Goal: Book appointment/travel/reservation

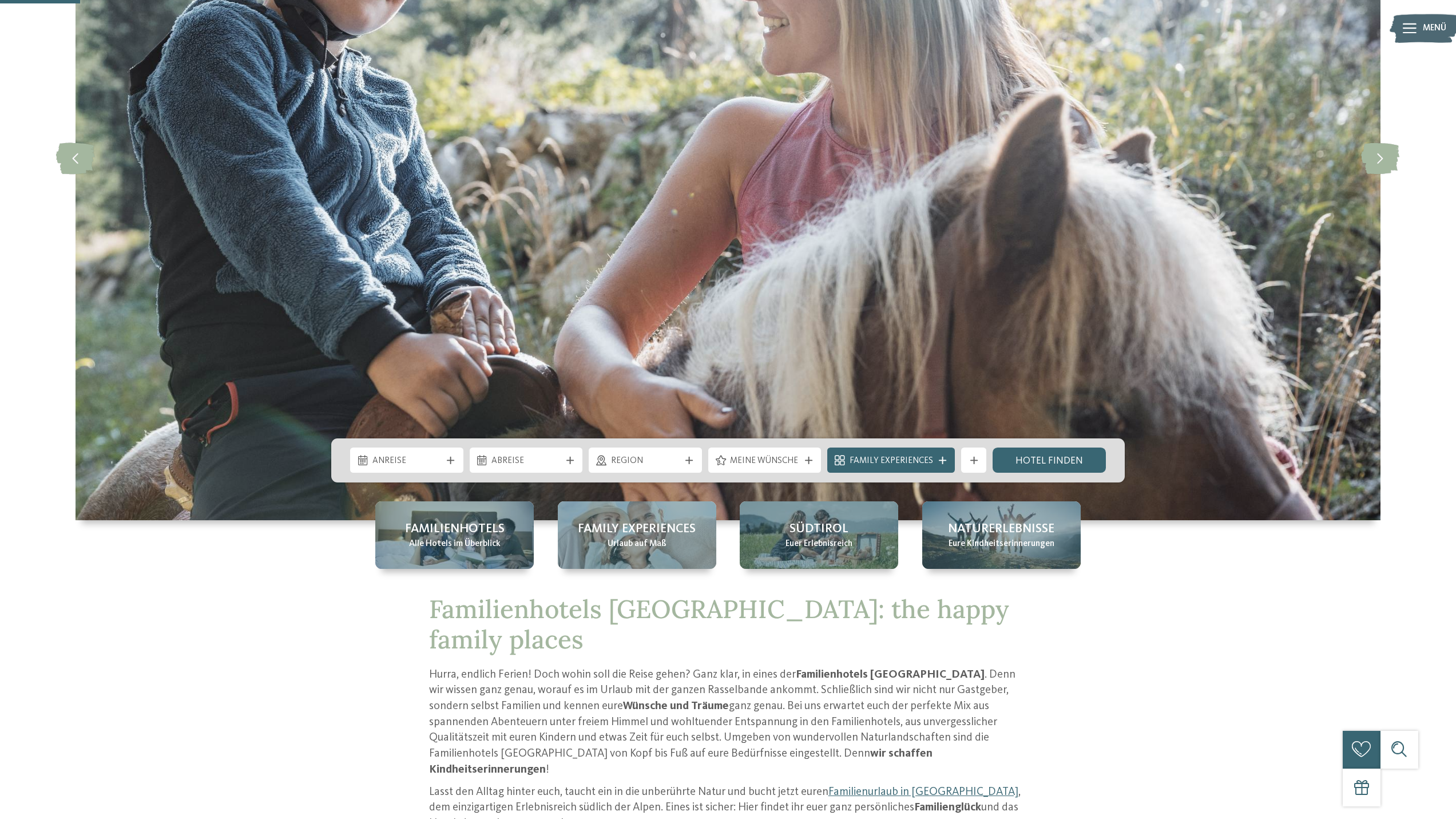
scroll to position [534, 0]
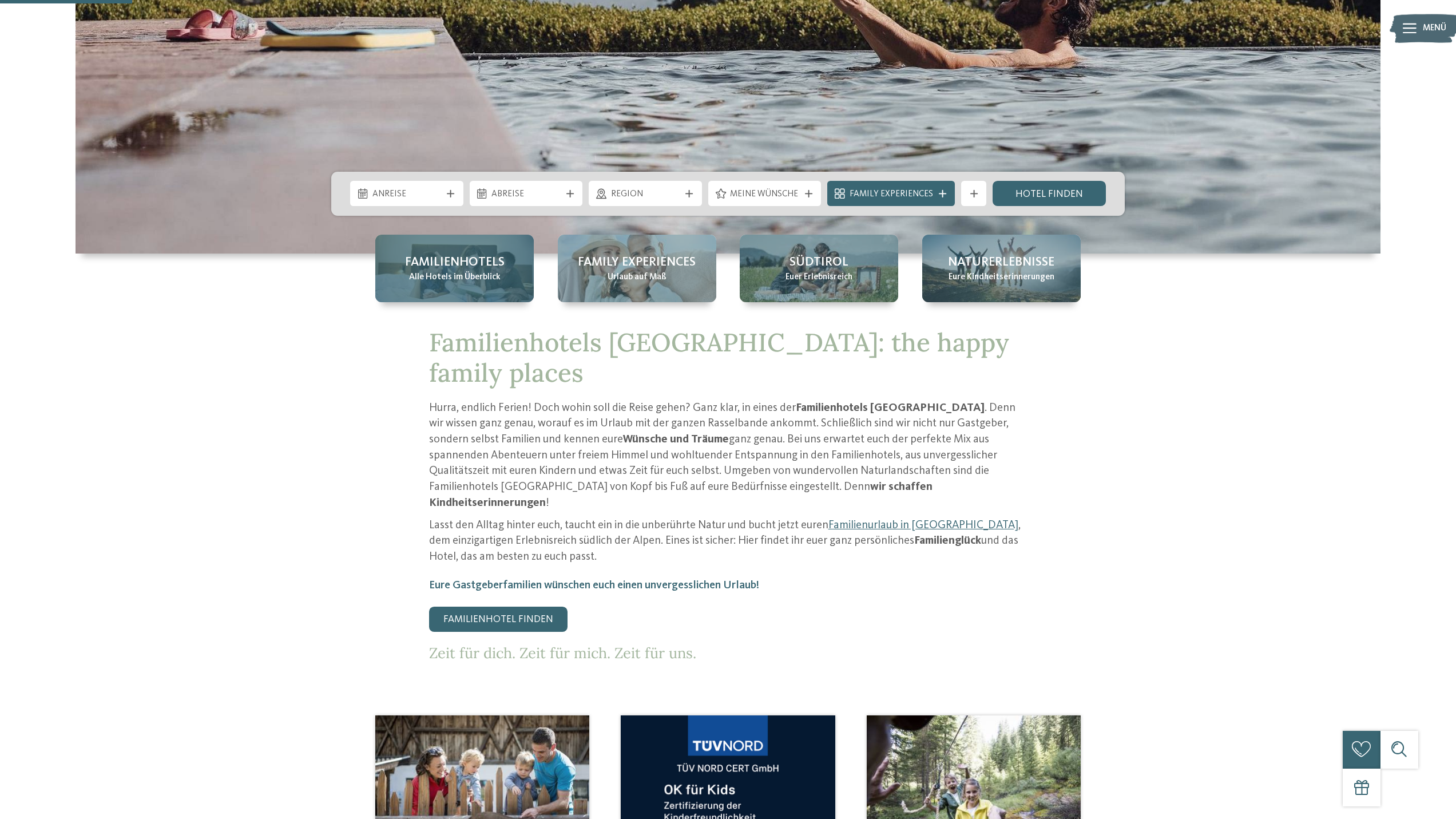
click at [418, 272] on span "Alle Hotels im Überblick" at bounding box center [454, 277] width 92 height 13
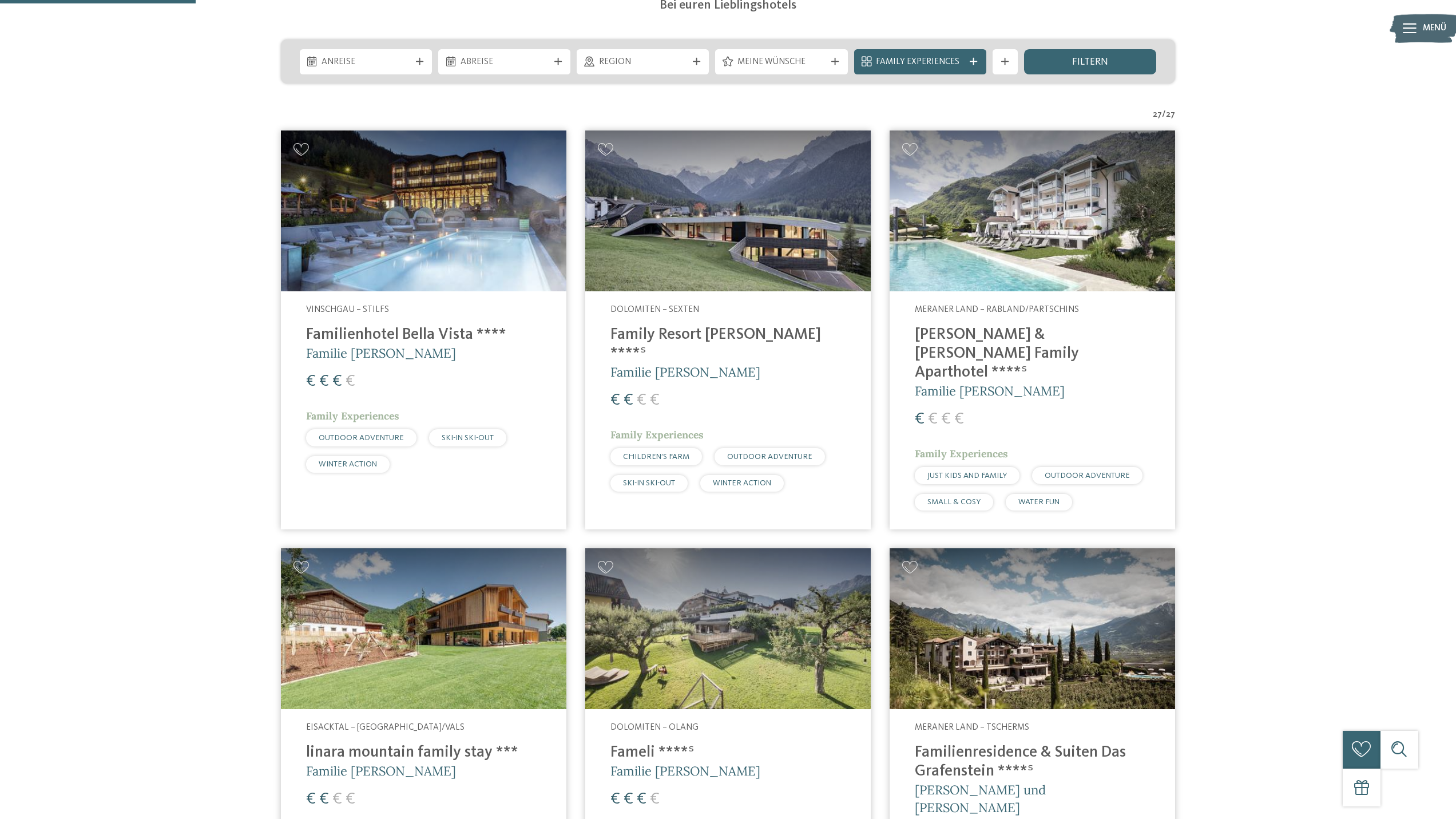
scroll to position [534, 0]
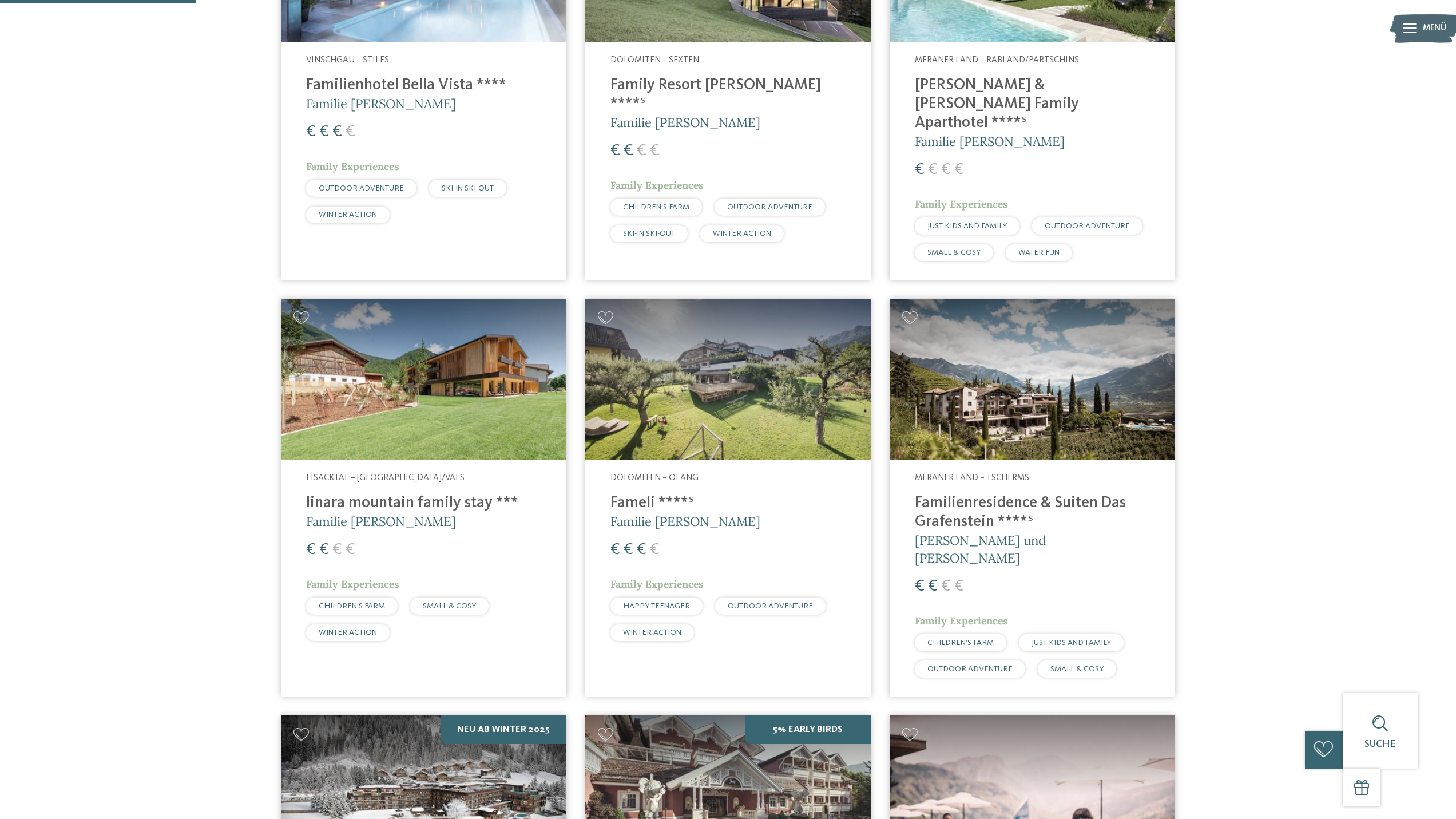
click at [631, 542] on span "€" at bounding box center [628, 550] width 10 height 17
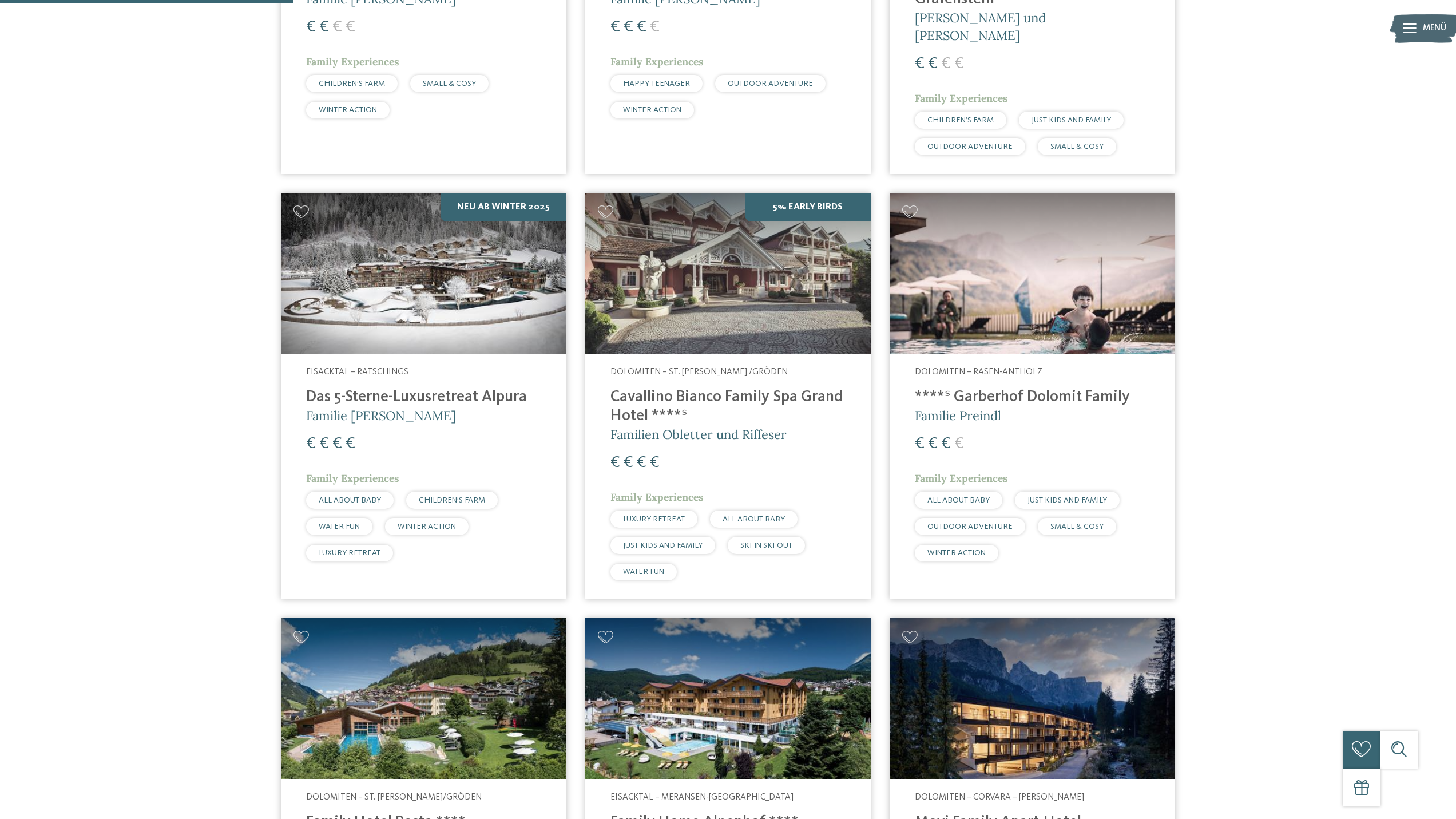
scroll to position [801, 0]
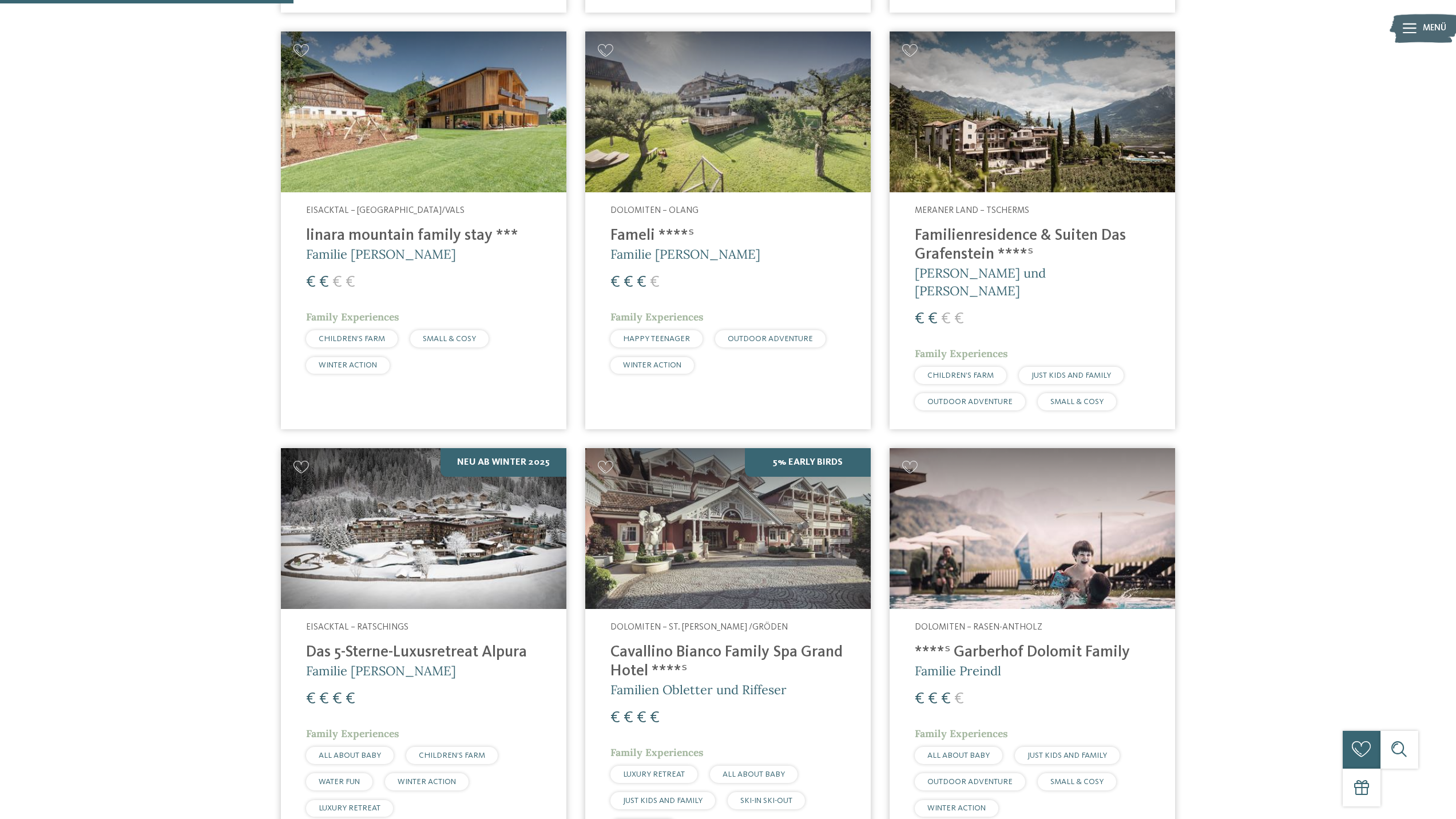
click at [640, 709] on span "€" at bounding box center [641, 717] width 10 height 17
click at [646, 709] on span "€" at bounding box center [641, 717] width 10 height 17
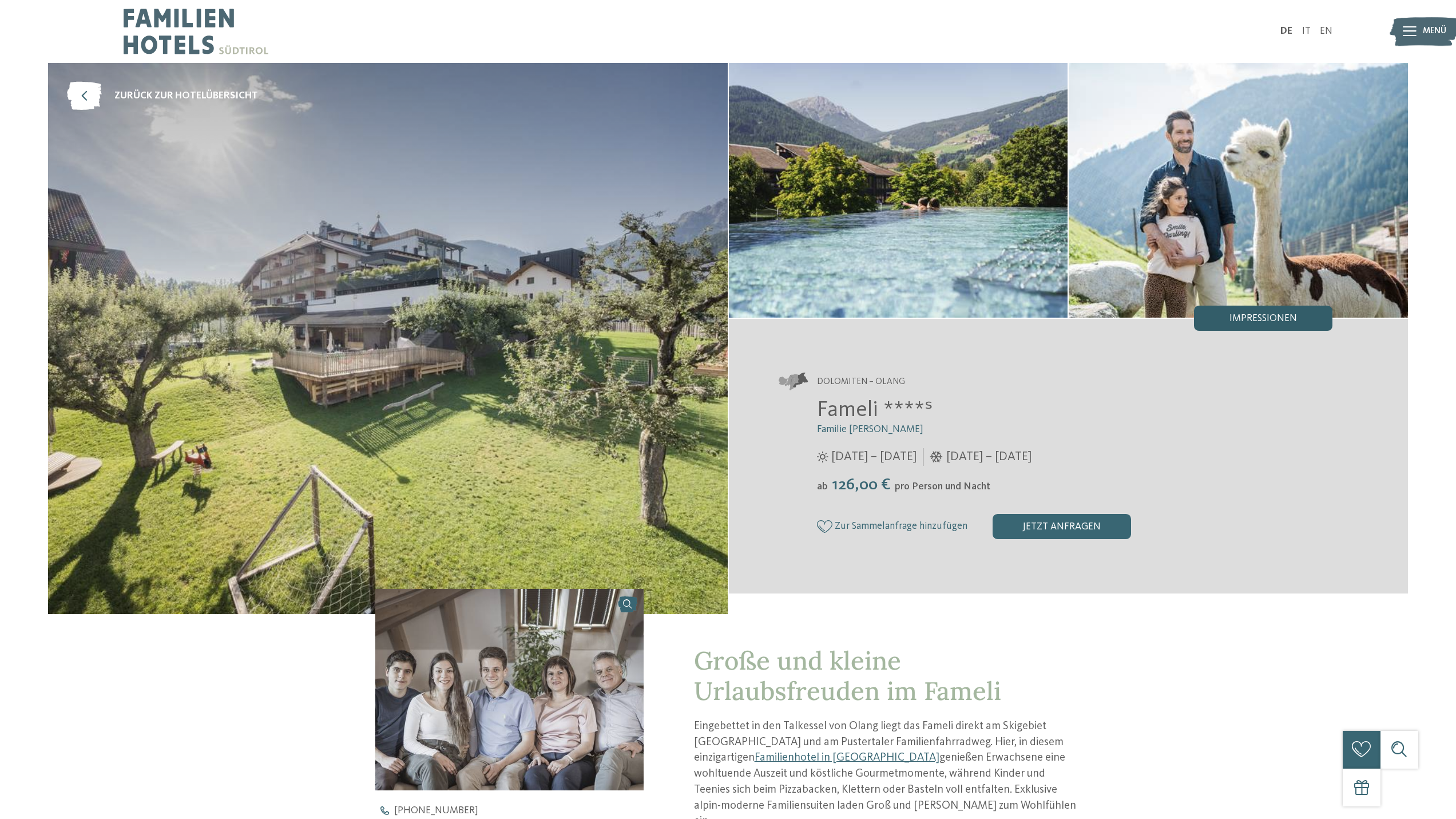
click at [1251, 320] on span "Impressionen" at bounding box center [1263, 319] width 67 height 11
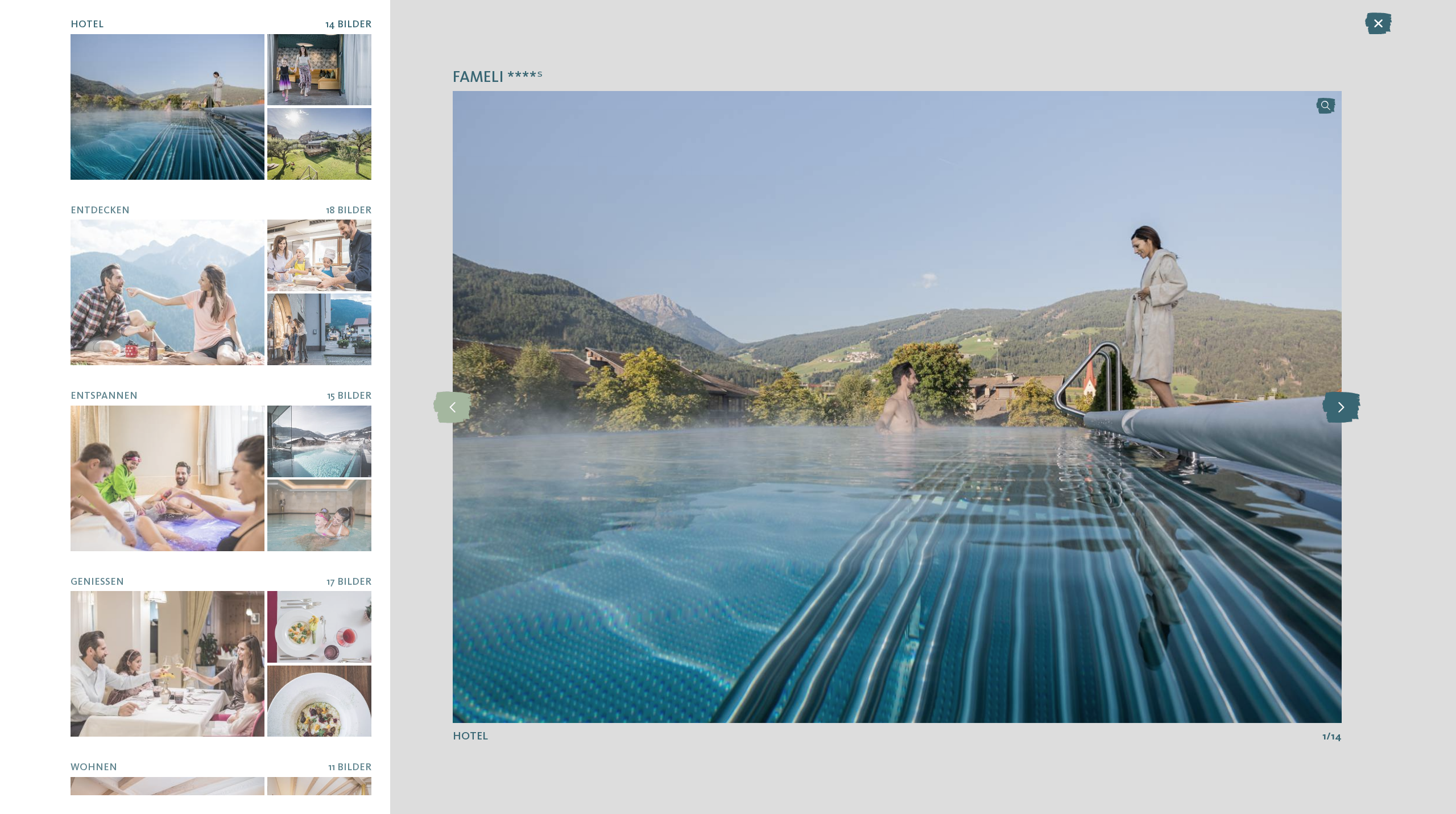
click at [1332, 406] on icon at bounding box center [1341, 407] width 38 height 32
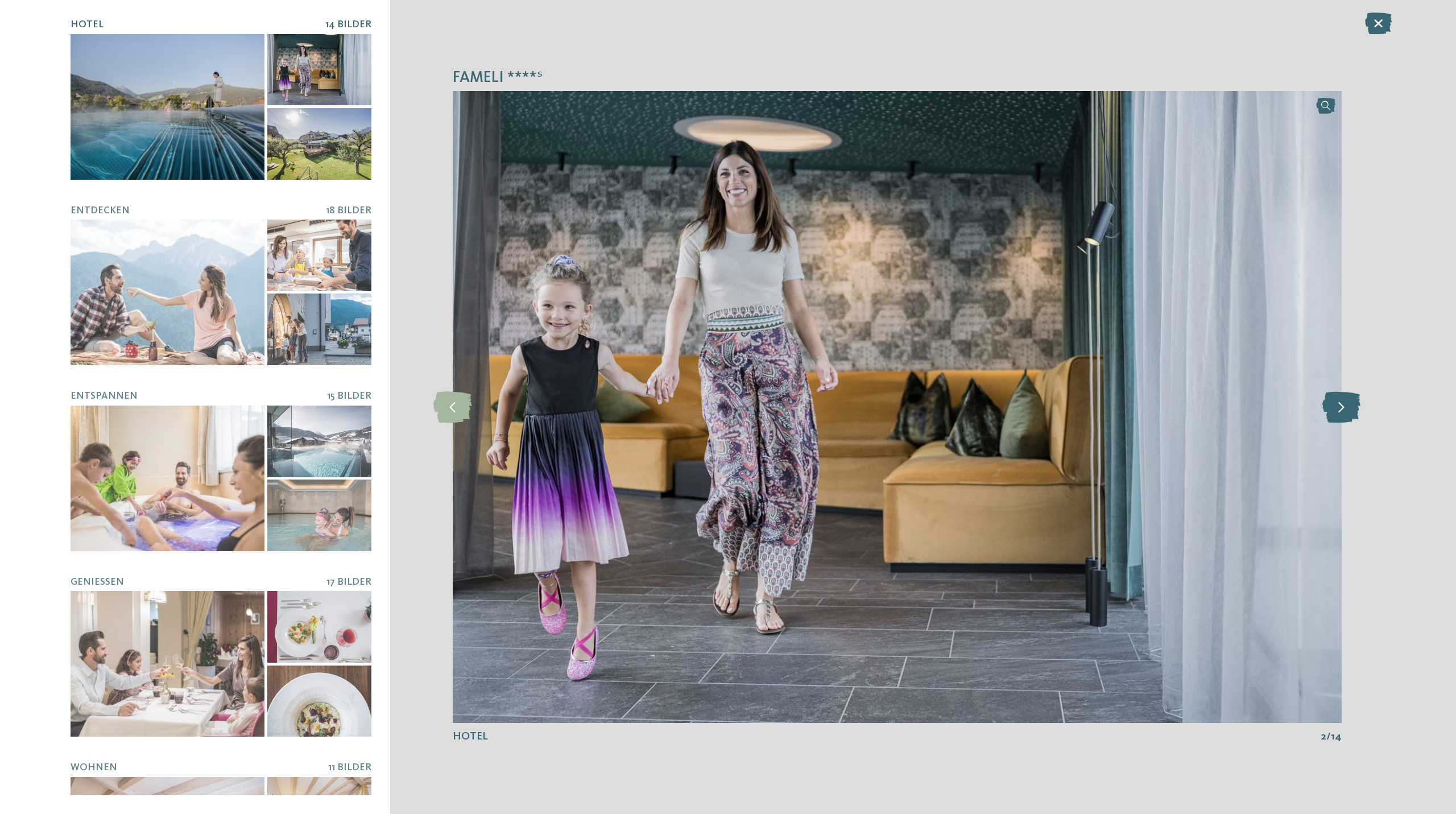
click at [1331, 406] on icon at bounding box center [1341, 407] width 38 height 32
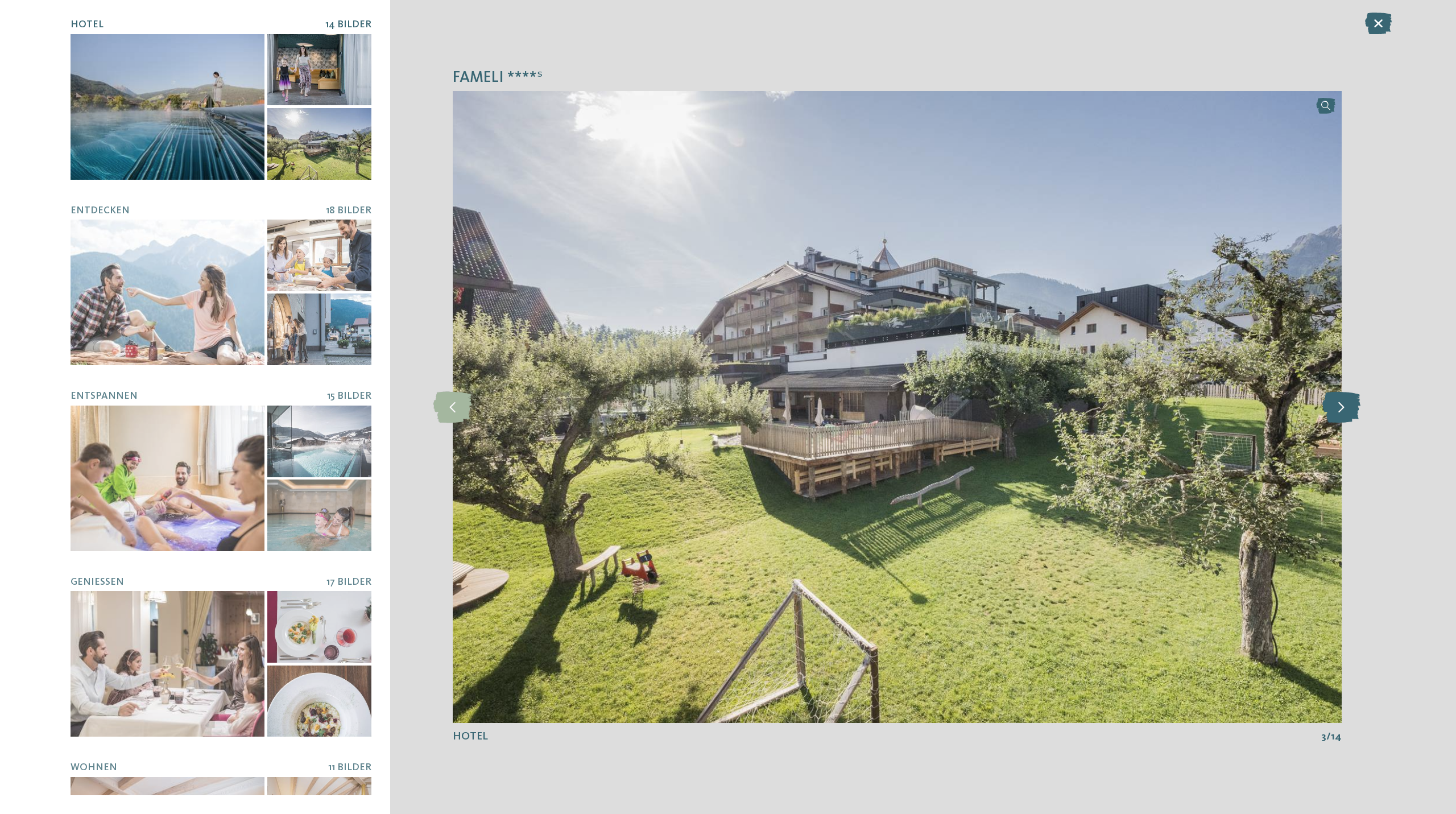
click at [1331, 406] on icon at bounding box center [1341, 407] width 38 height 32
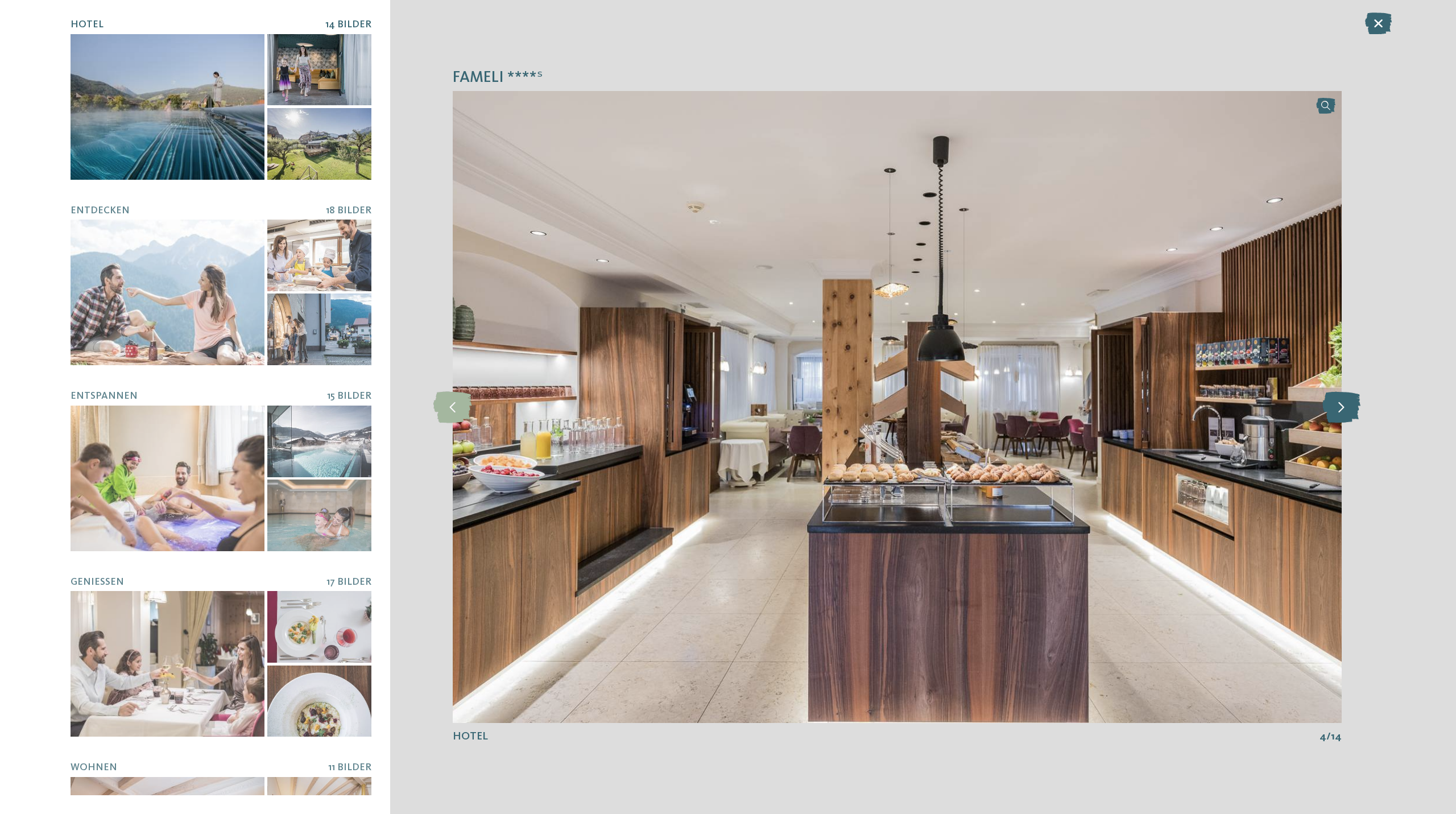
click at [1331, 406] on icon at bounding box center [1341, 407] width 38 height 32
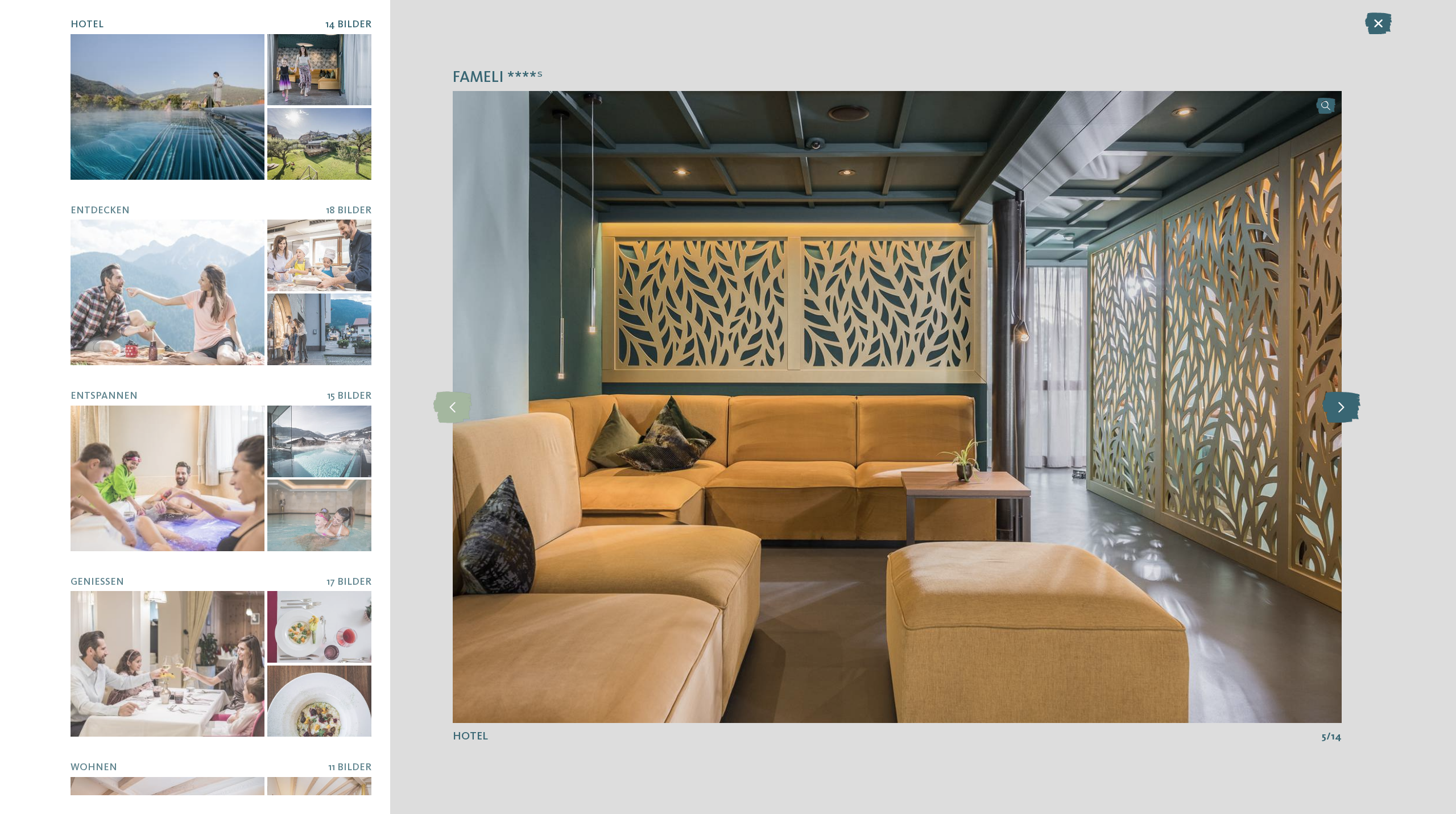
click at [1331, 406] on icon at bounding box center [1341, 407] width 38 height 32
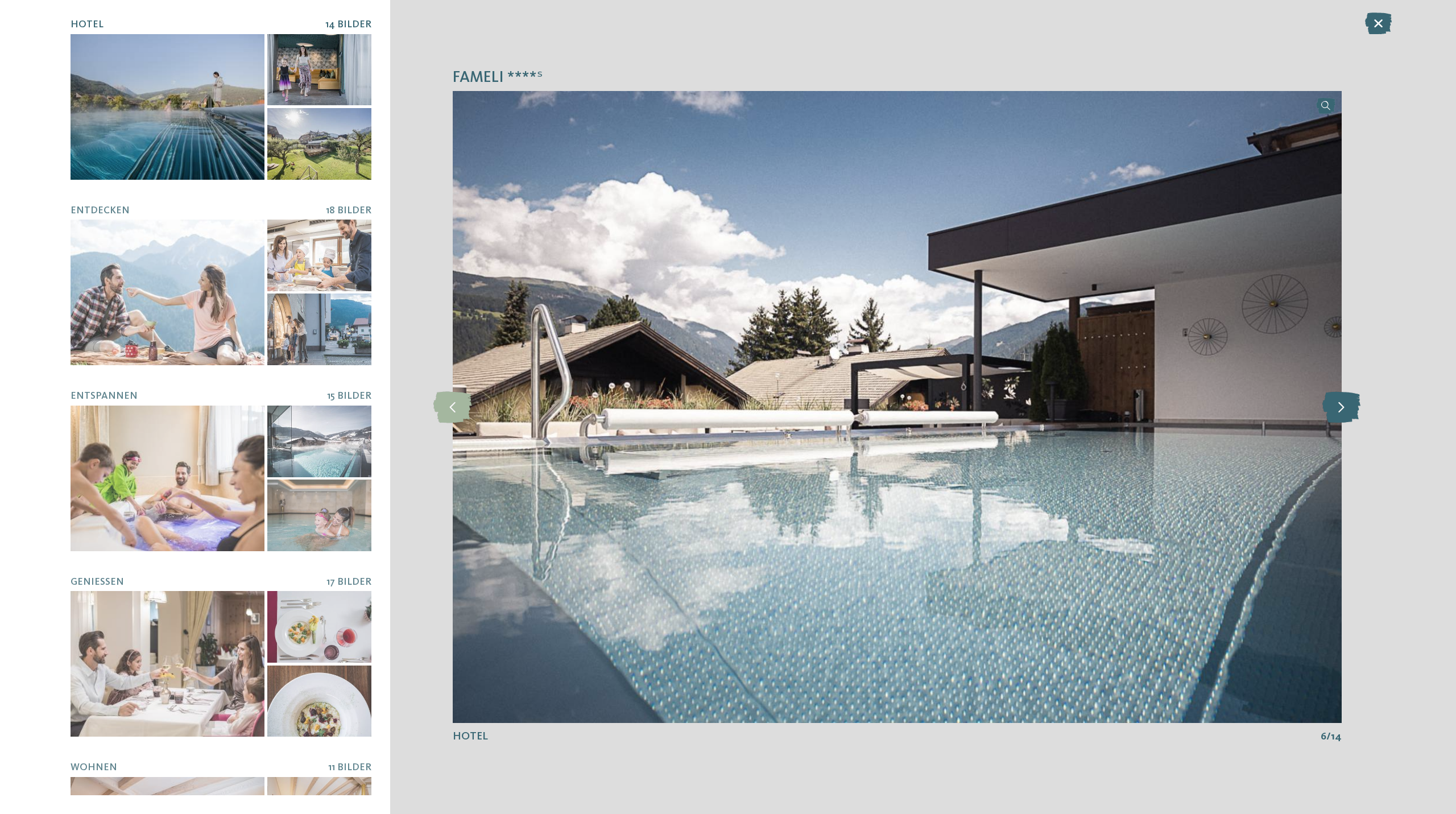
click at [1331, 406] on icon at bounding box center [1341, 407] width 38 height 32
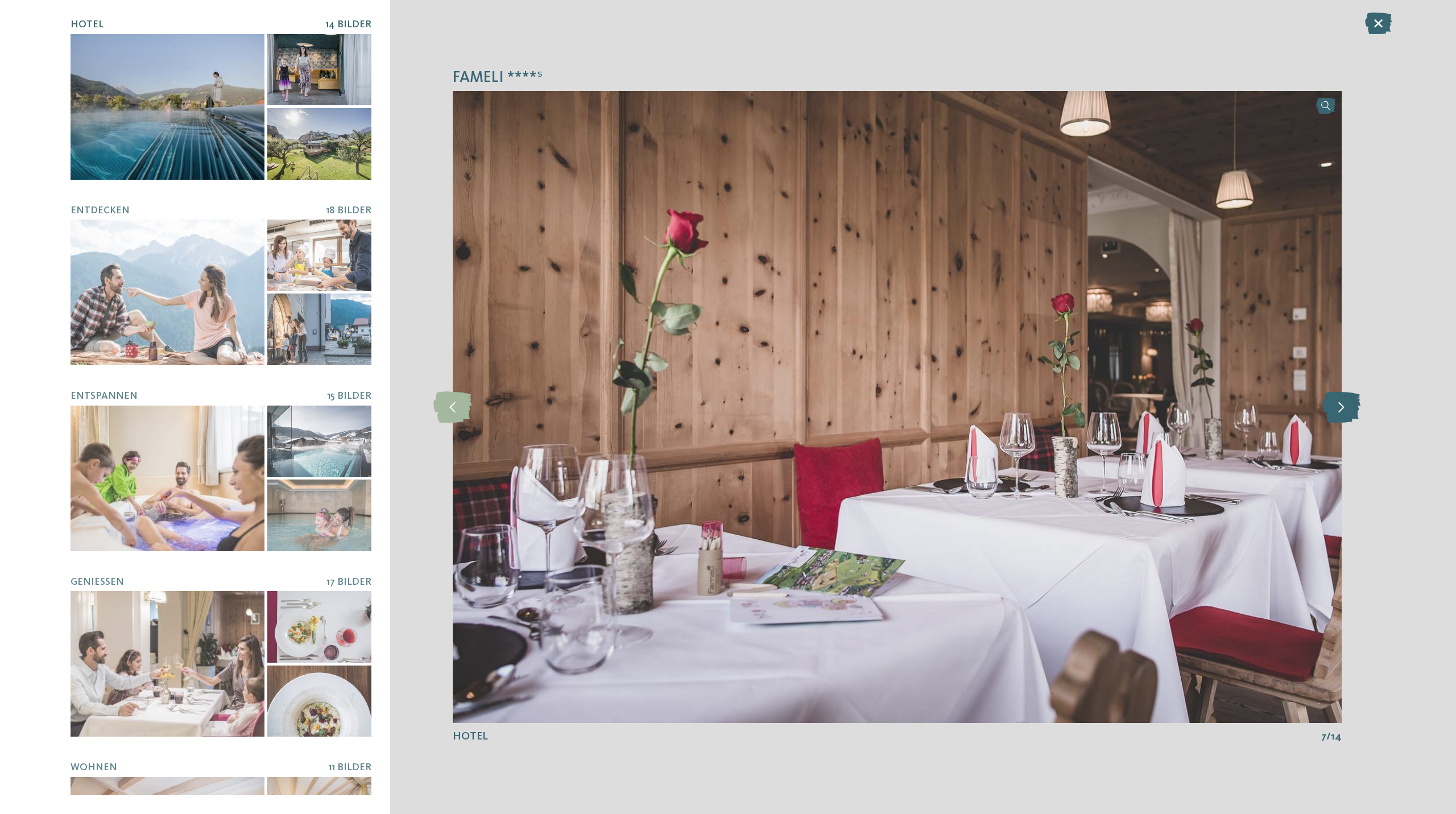
click at [1331, 406] on icon at bounding box center [1341, 407] width 38 height 32
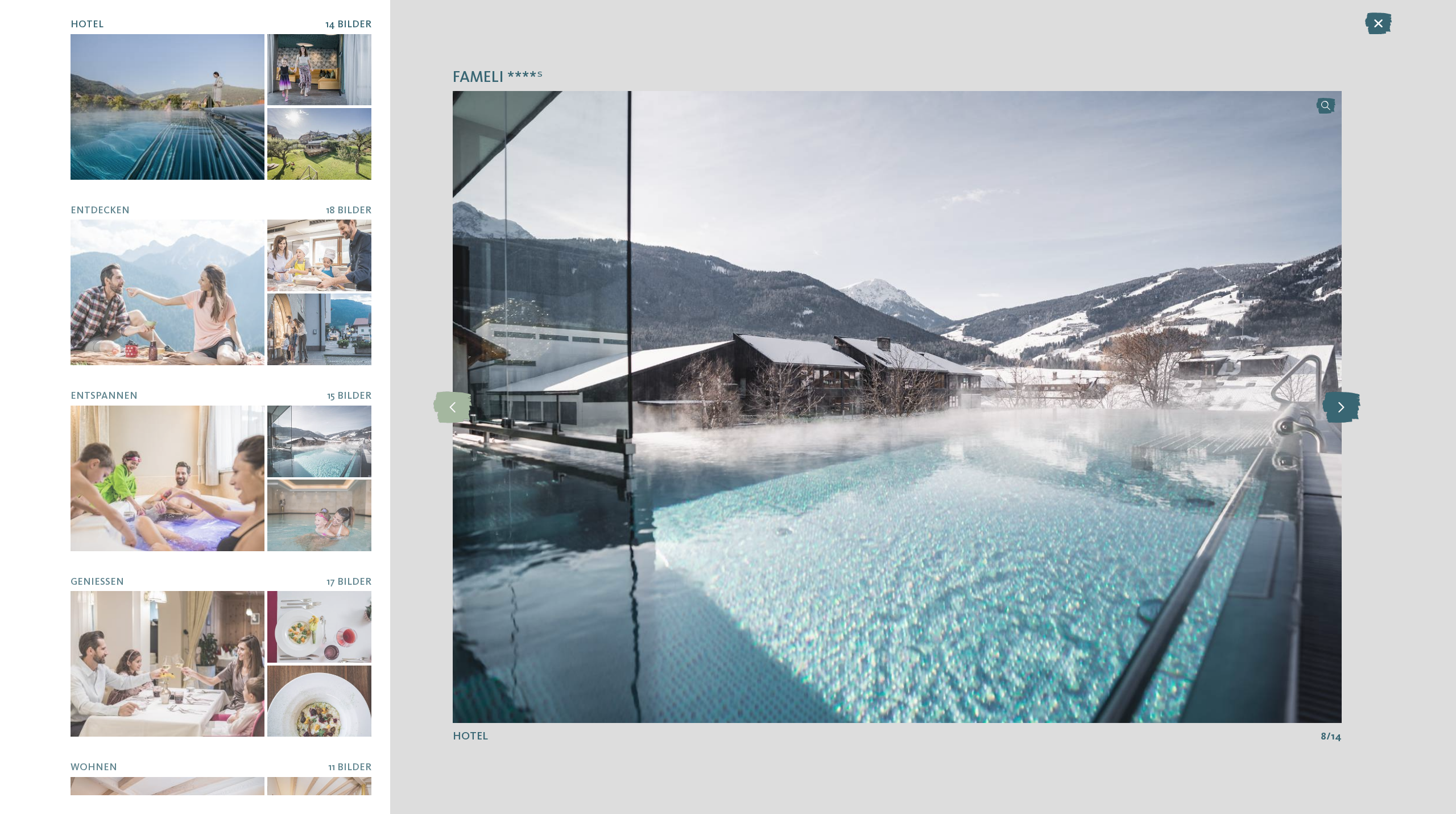
click at [1331, 406] on icon at bounding box center [1341, 407] width 38 height 32
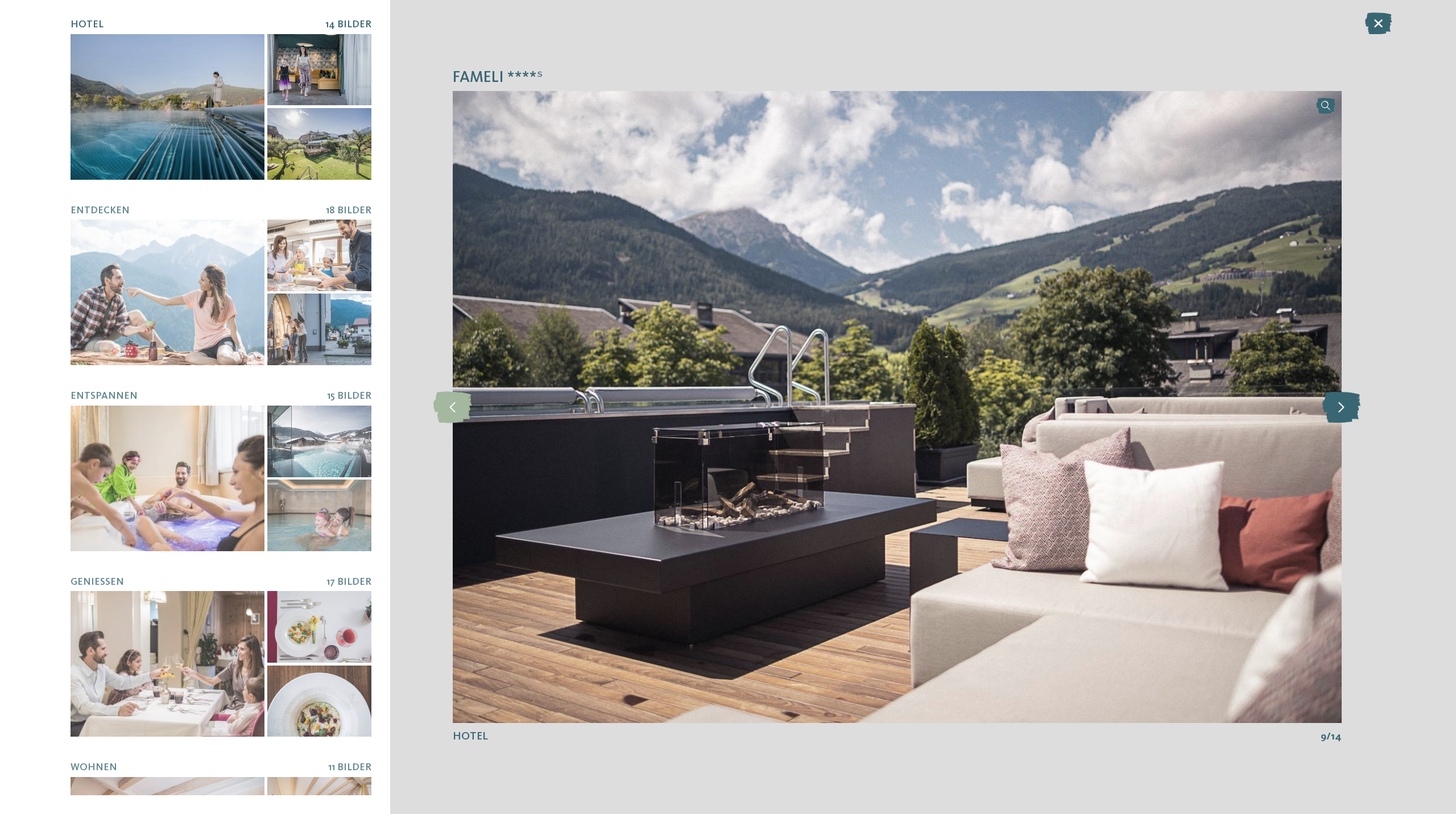
click at [1331, 406] on icon at bounding box center [1341, 407] width 38 height 32
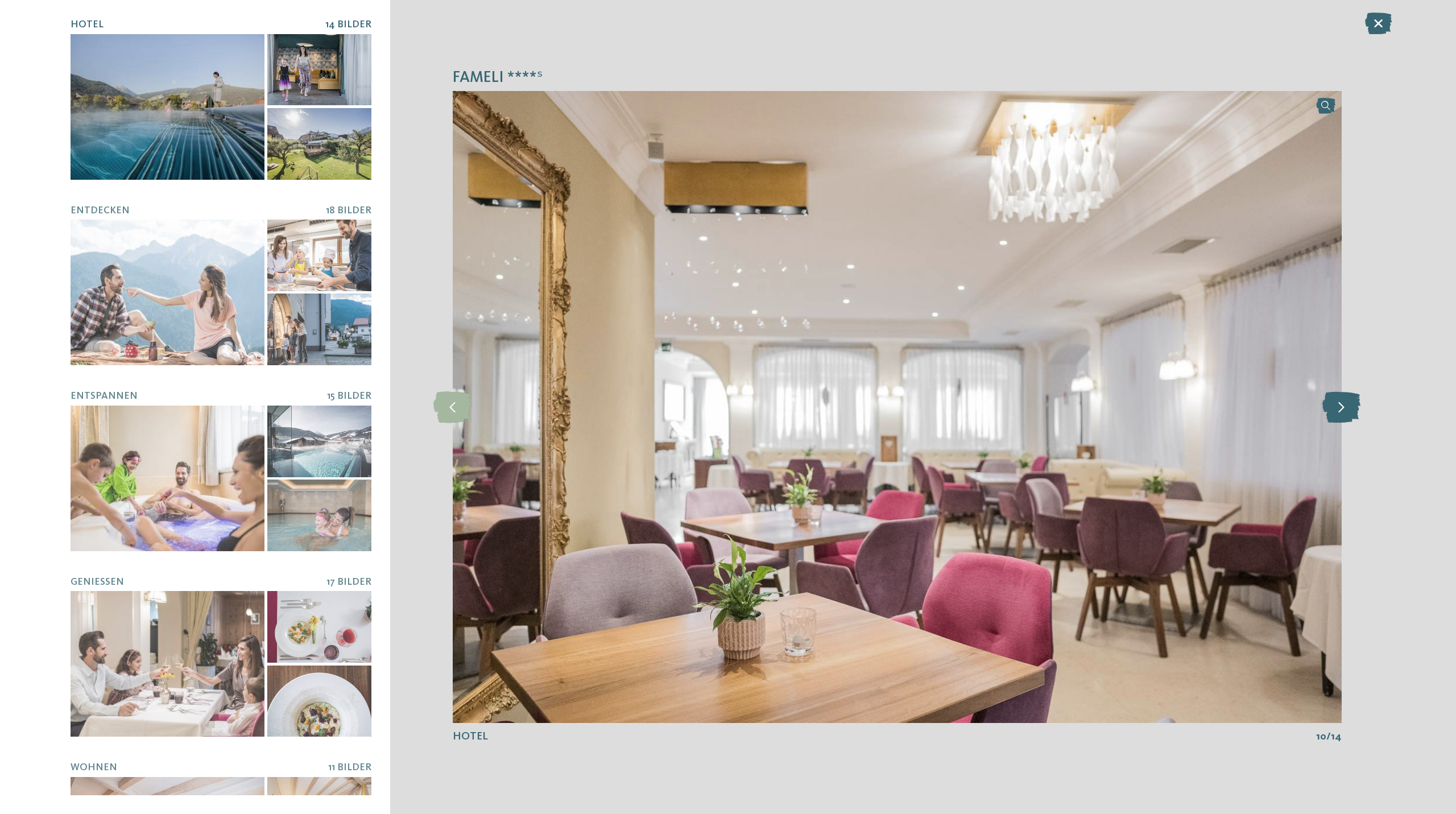
click at [1331, 406] on icon at bounding box center [1341, 407] width 38 height 32
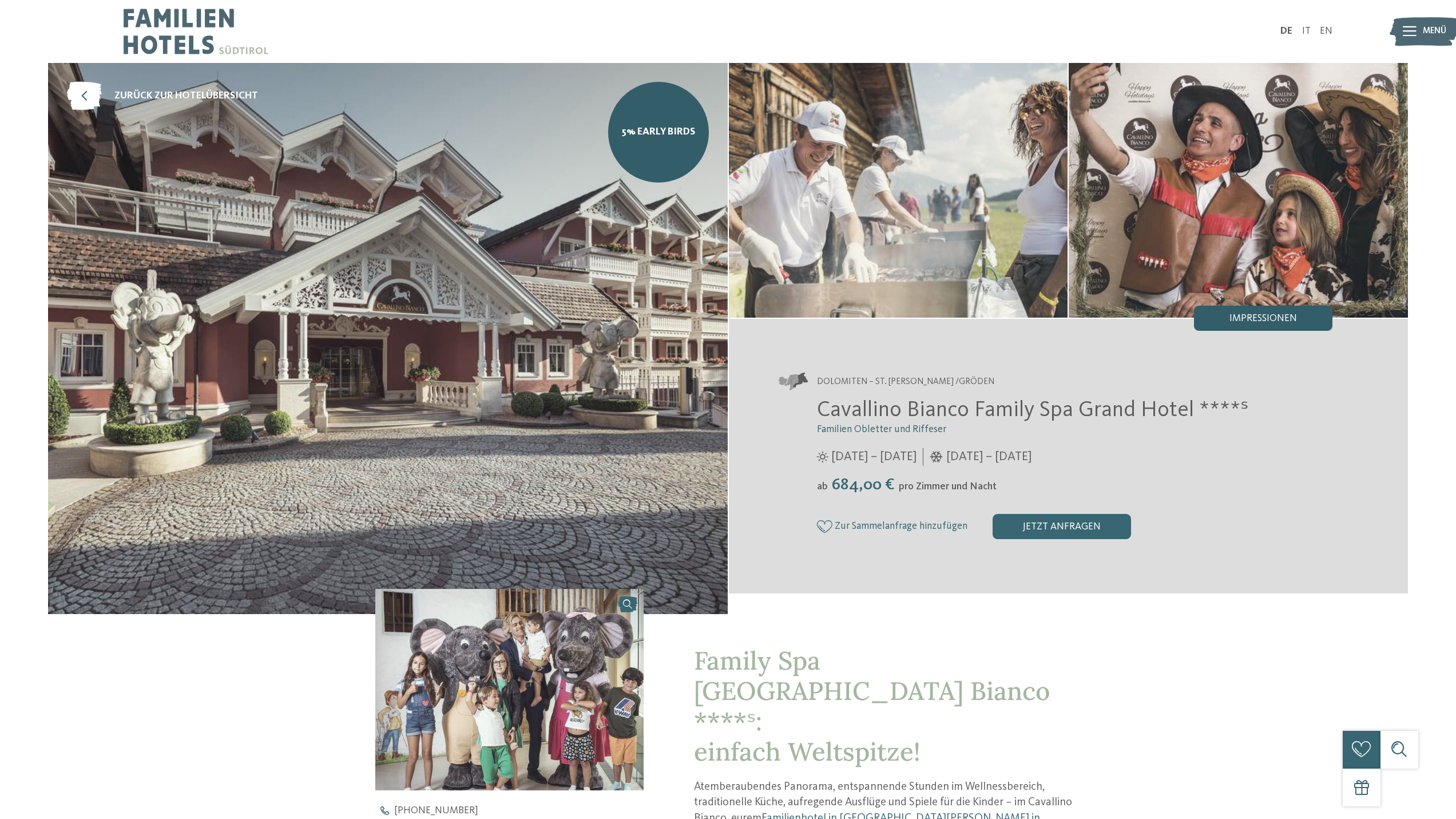
click at [1242, 316] on span "Impressionen" at bounding box center [1263, 319] width 67 height 11
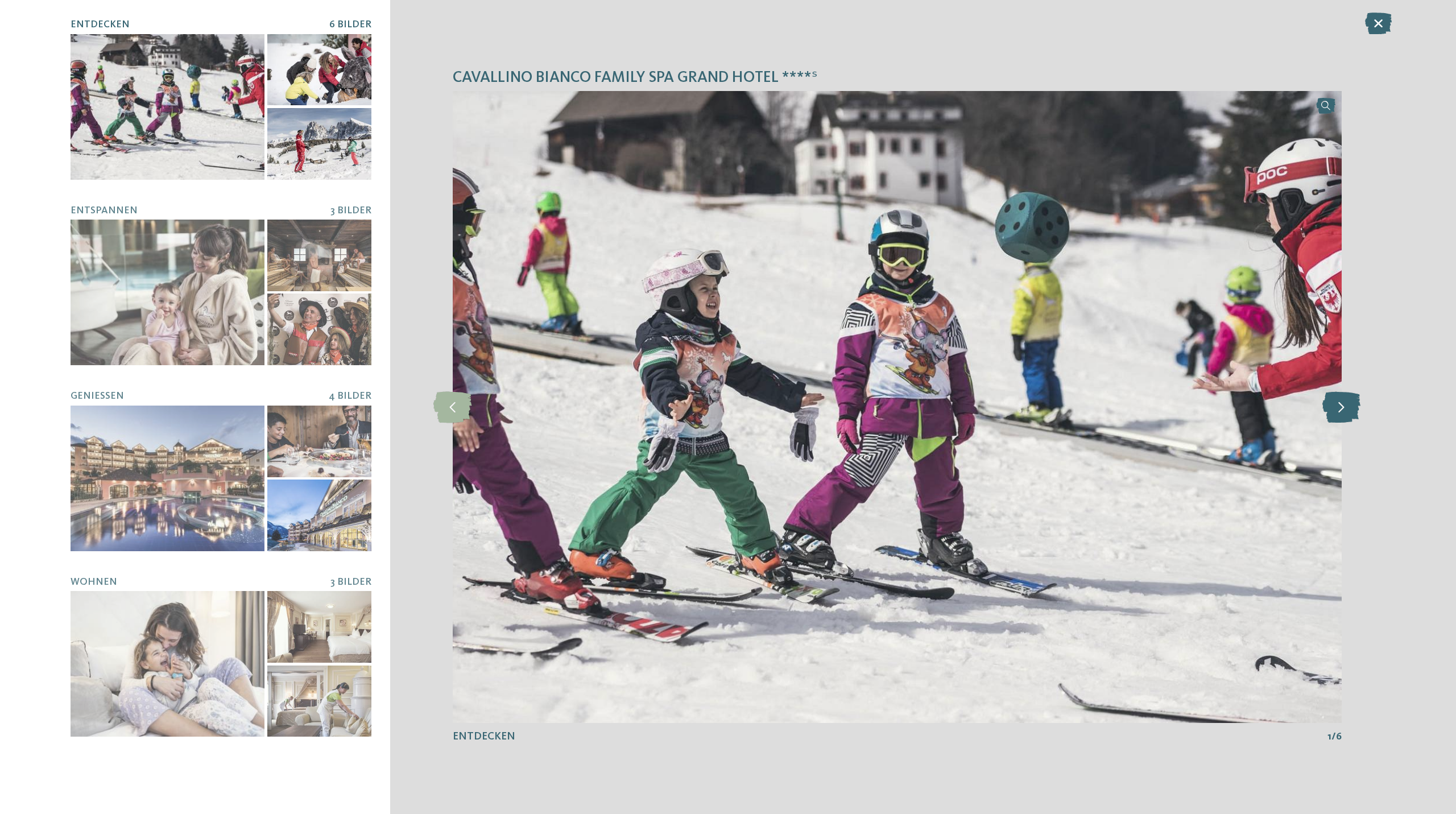
click at [1342, 415] on icon at bounding box center [1341, 407] width 38 height 32
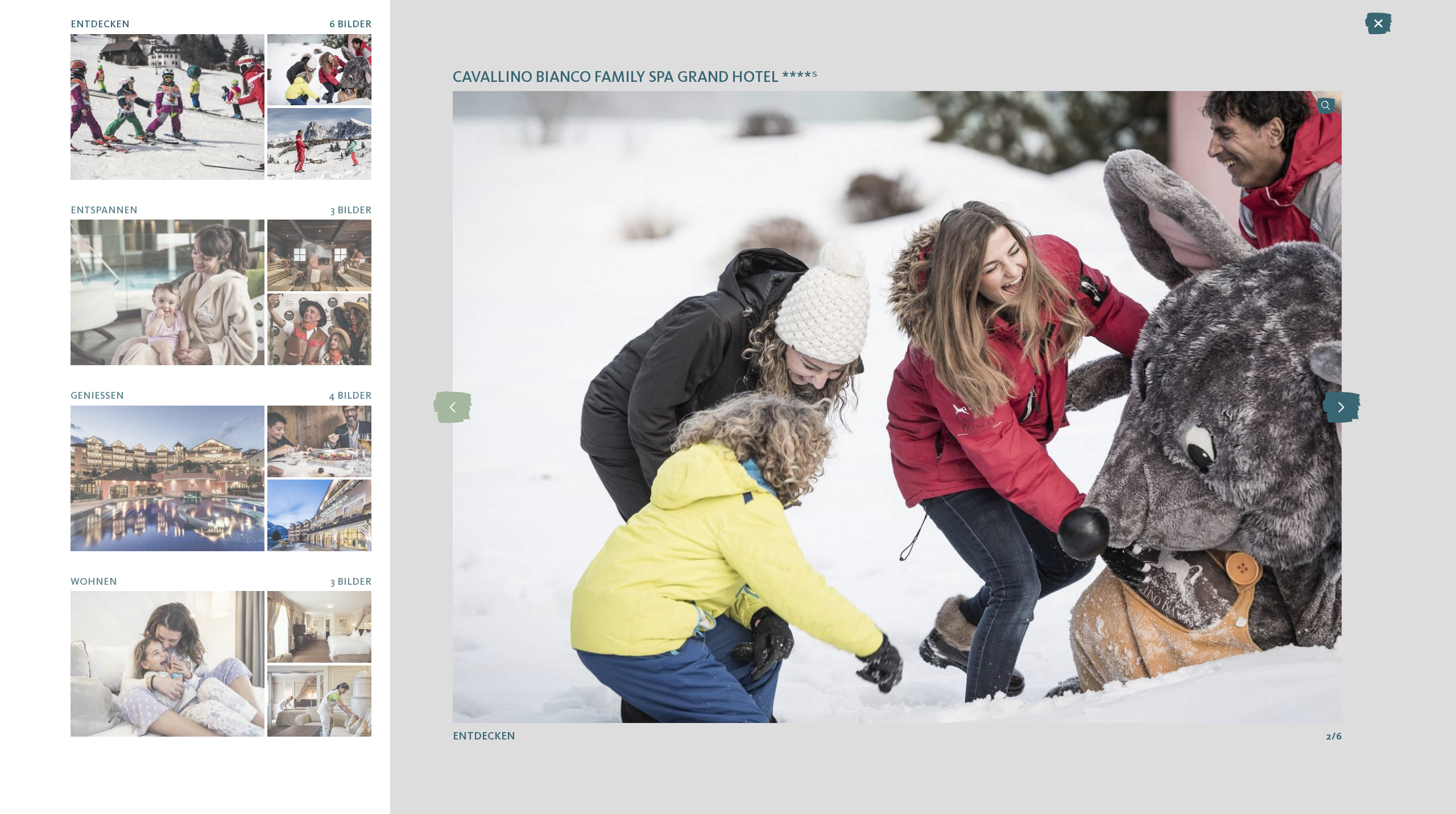
click at [1342, 414] on icon at bounding box center [1341, 407] width 38 height 32
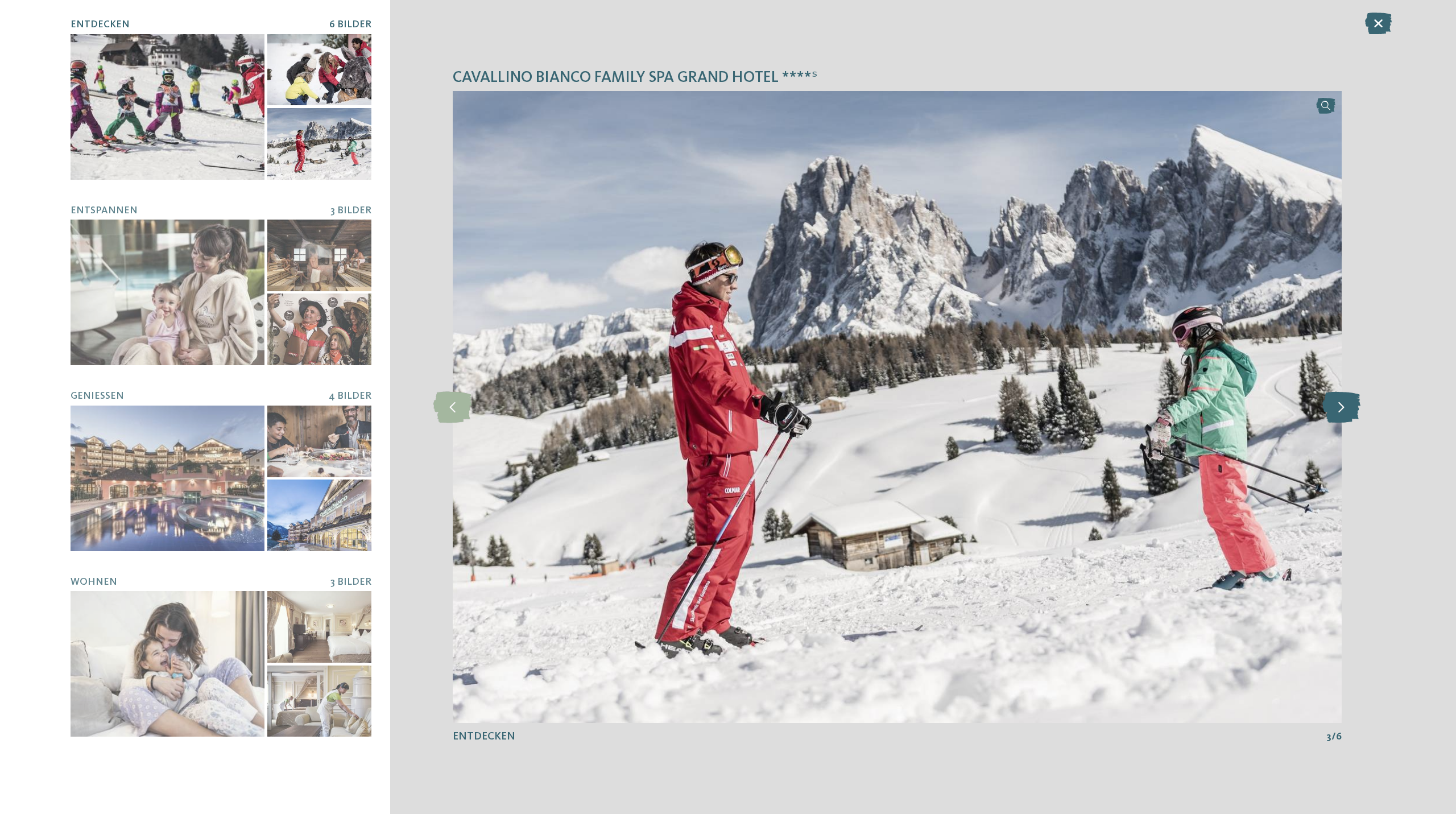
click at [1342, 414] on icon at bounding box center [1341, 407] width 38 height 32
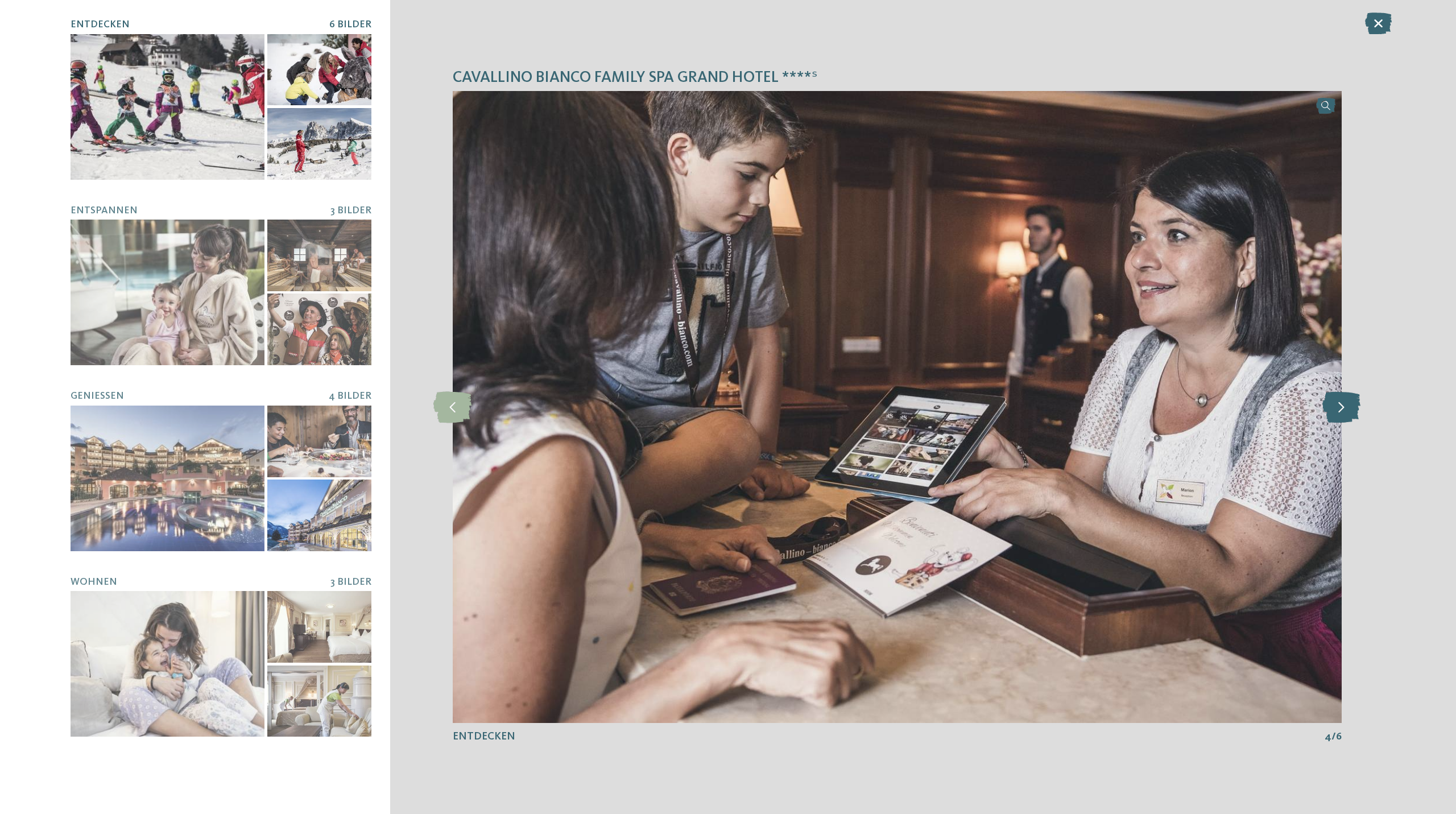
click at [1342, 414] on icon at bounding box center [1341, 407] width 38 height 32
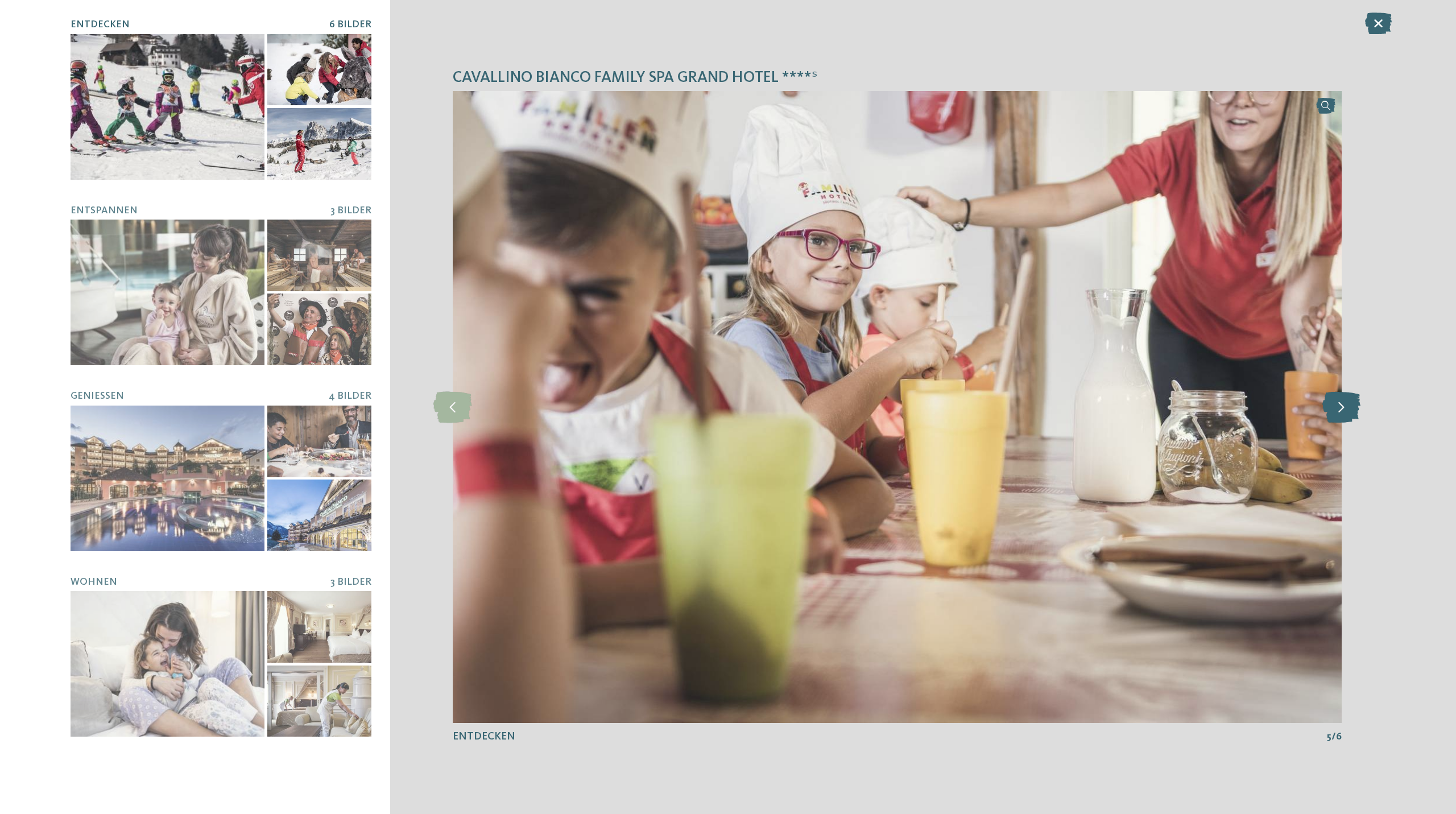
click at [1342, 414] on icon at bounding box center [1341, 407] width 38 height 32
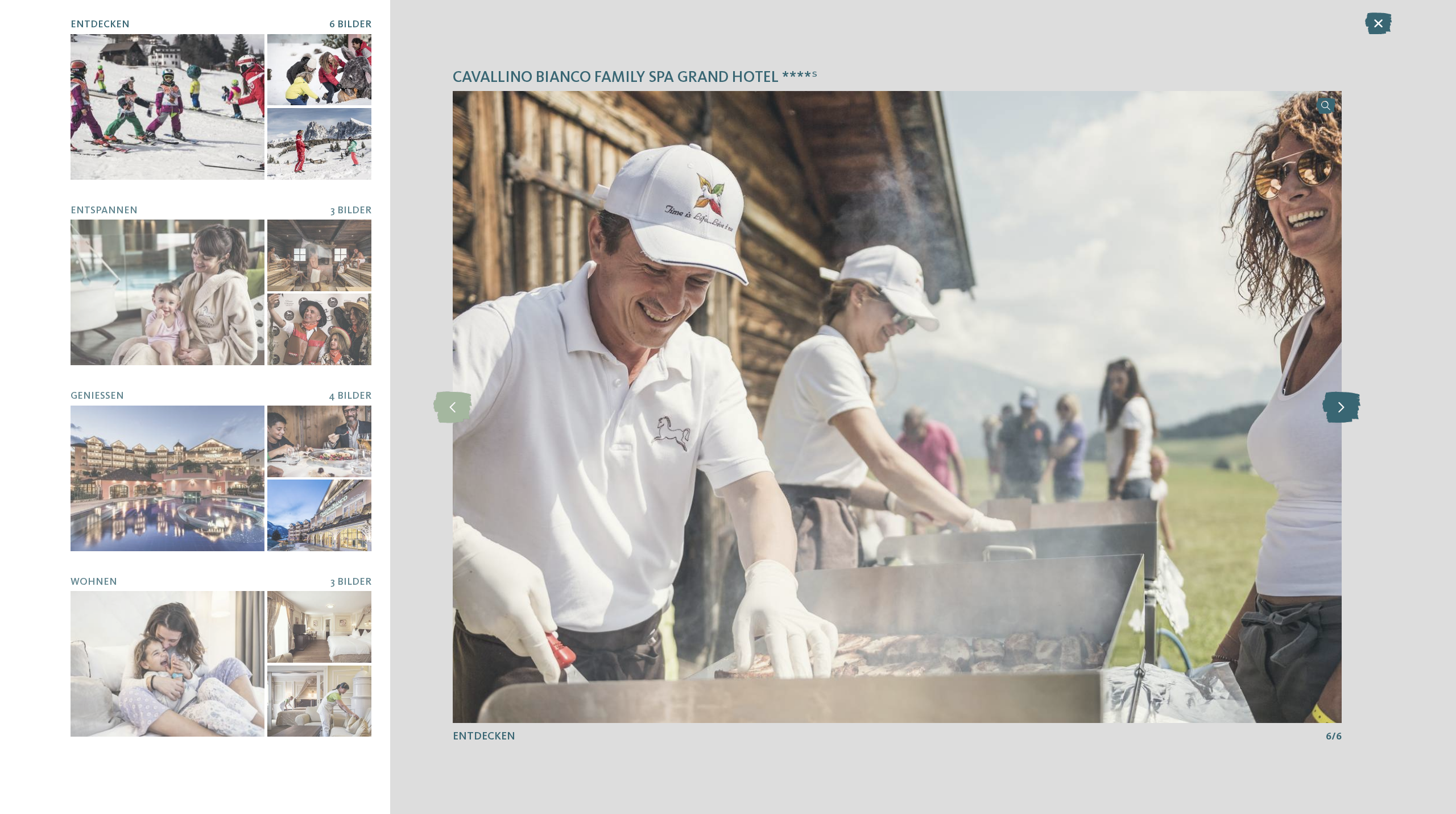
click at [1342, 414] on icon at bounding box center [1341, 407] width 38 height 32
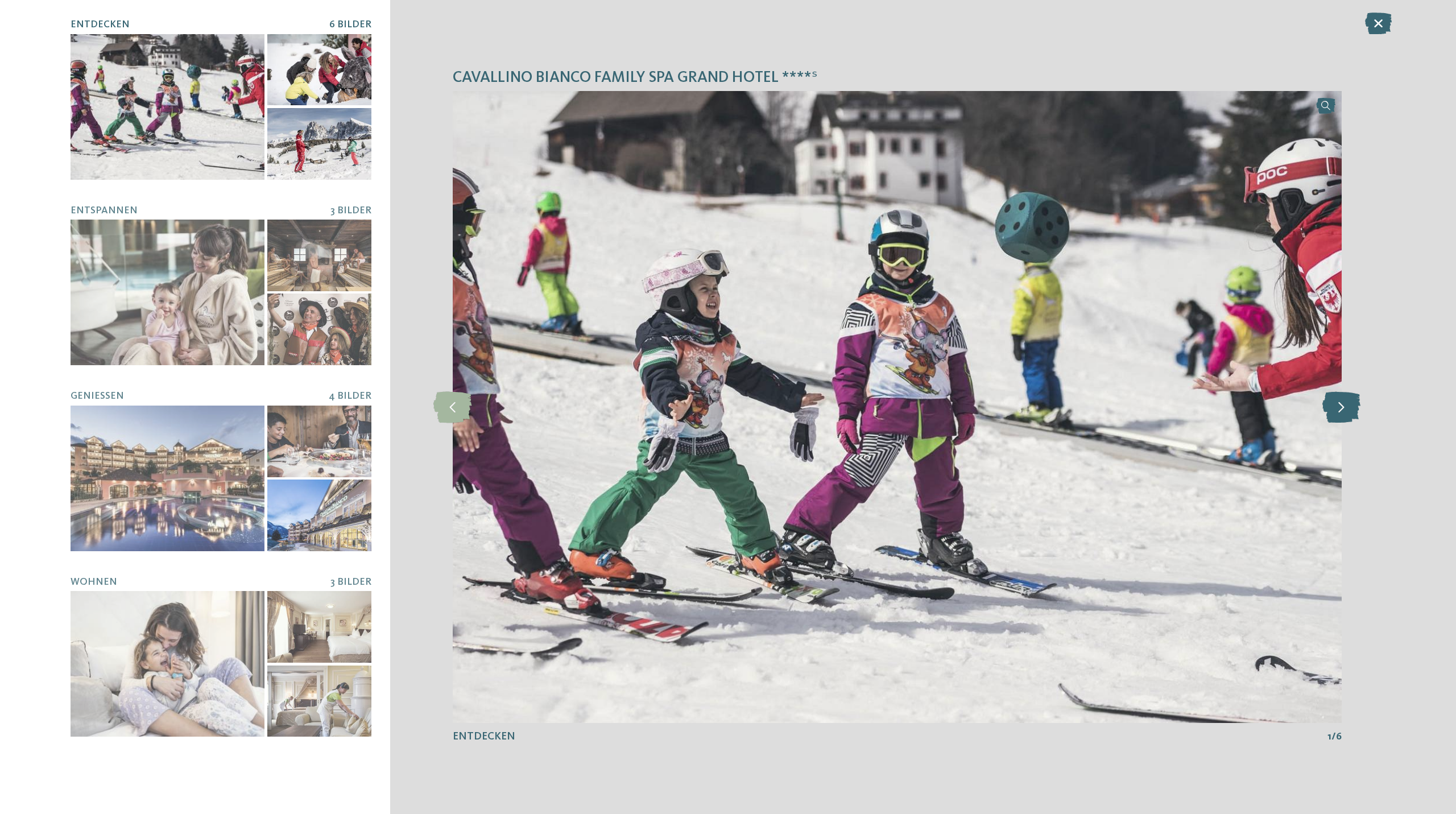
click at [1342, 414] on icon at bounding box center [1341, 407] width 38 height 32
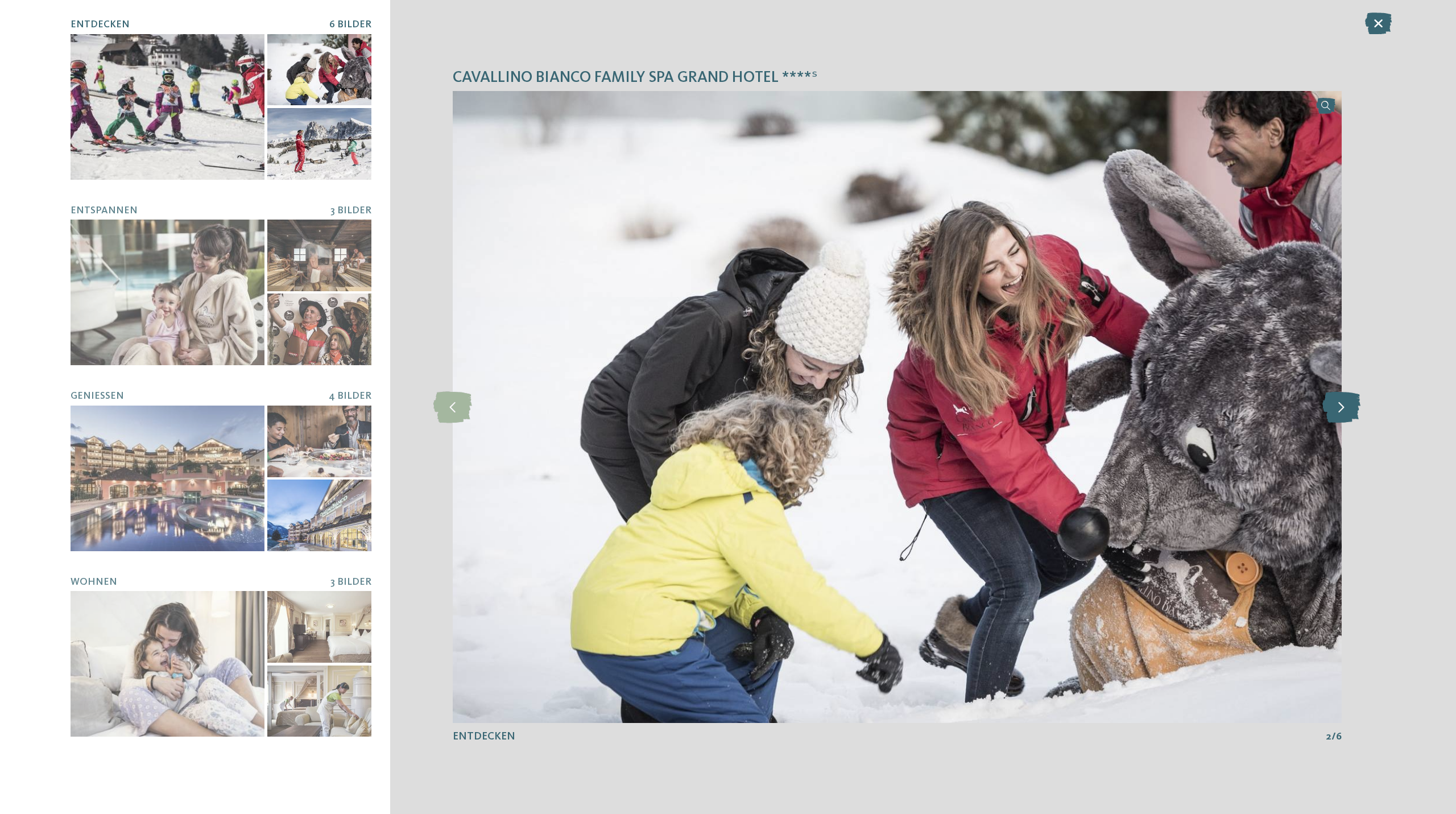
click at [1342, 414] on icon at bounding box center [1341, 407] width 38 height 32
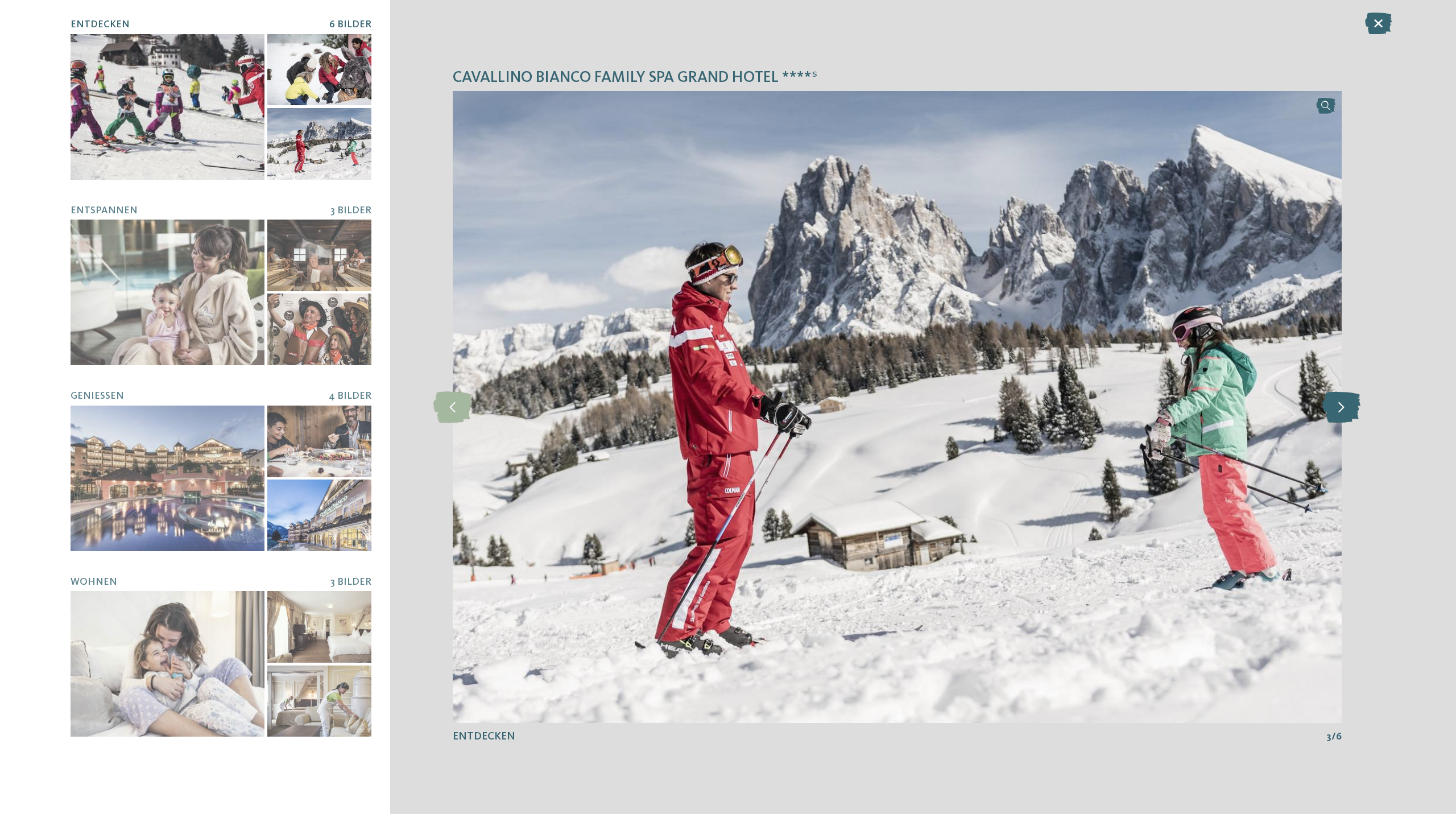
click at [1342, 414] on icon at bounding box center [1341, 407] width 38 height 32
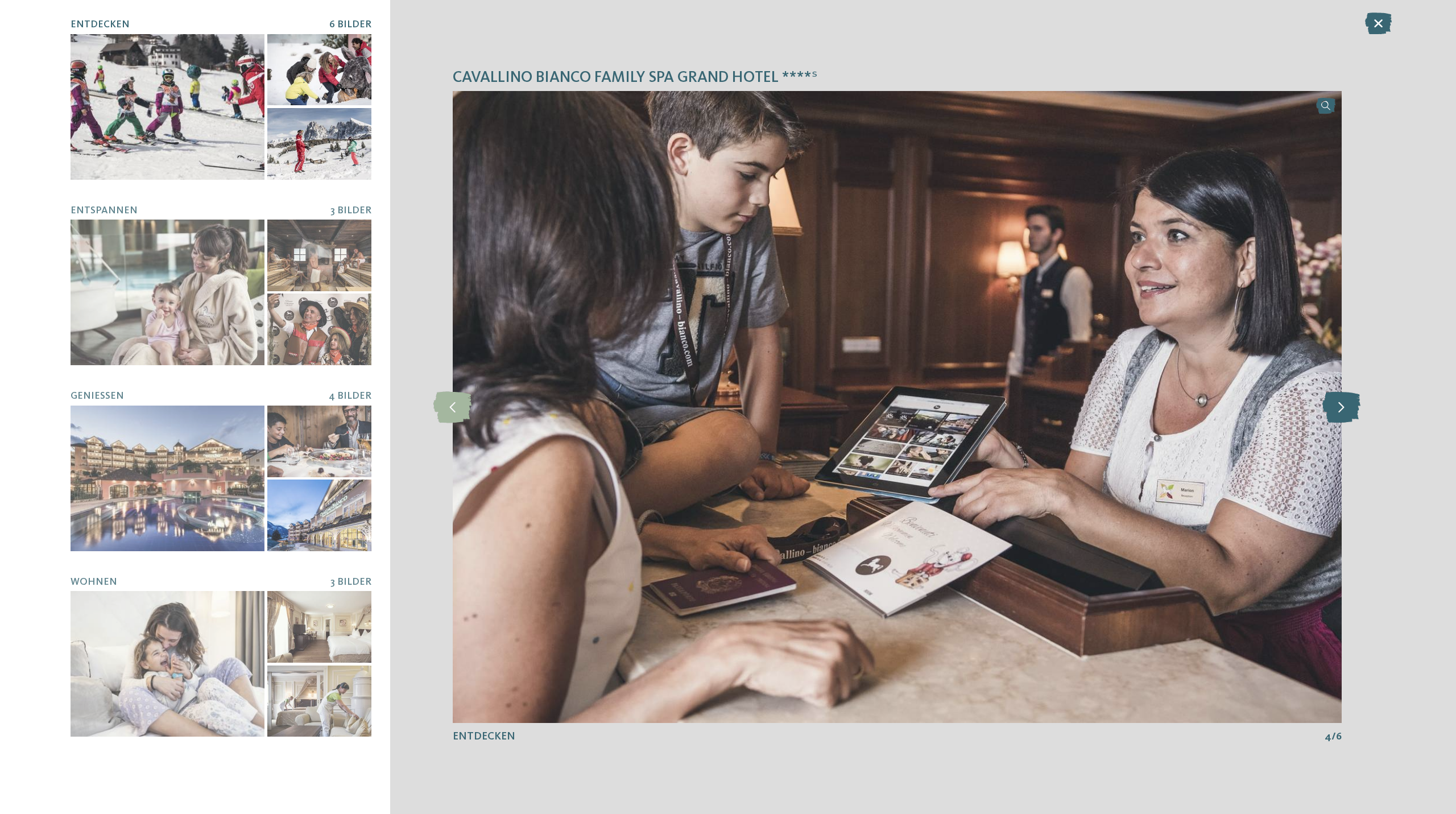
click at [1342, 414] on icon at bounding box center [1341, 407] width 38 height 32
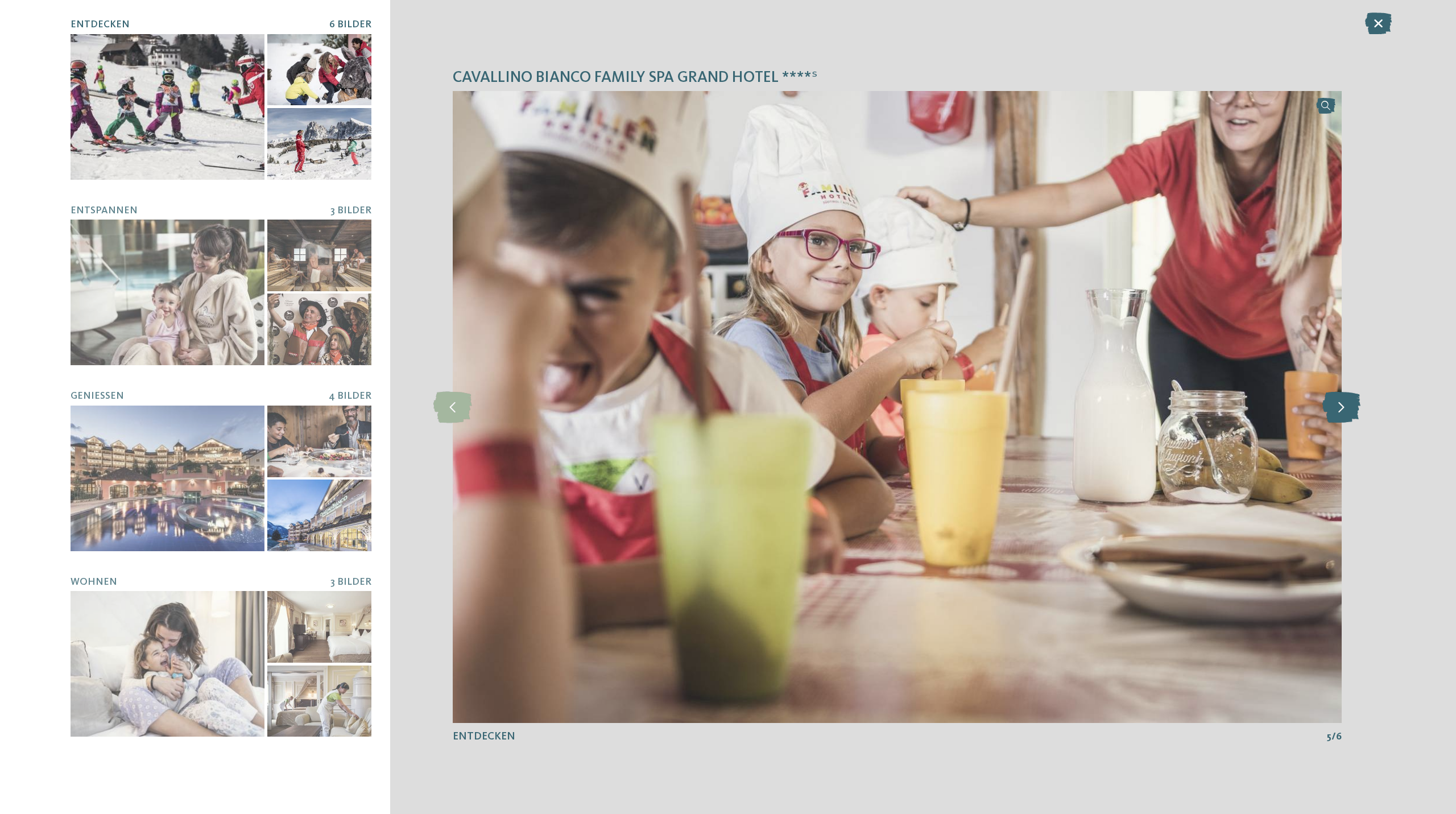
click at [1342, 414] on icon at bounding box center [1341, 407] width 38 height 32
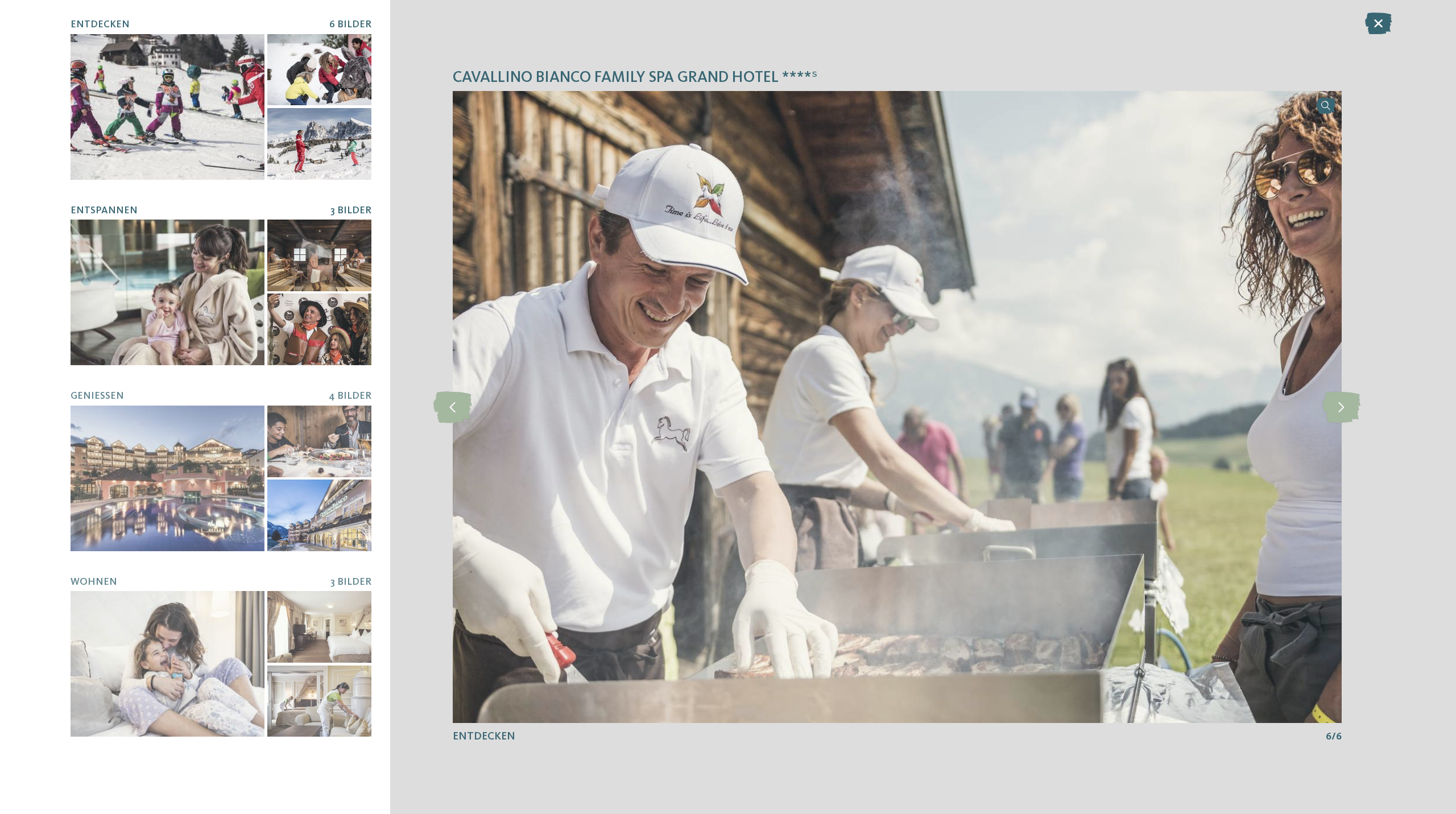
click at [130, 283] on div at bounding box center [167, 292] width 194 height 146
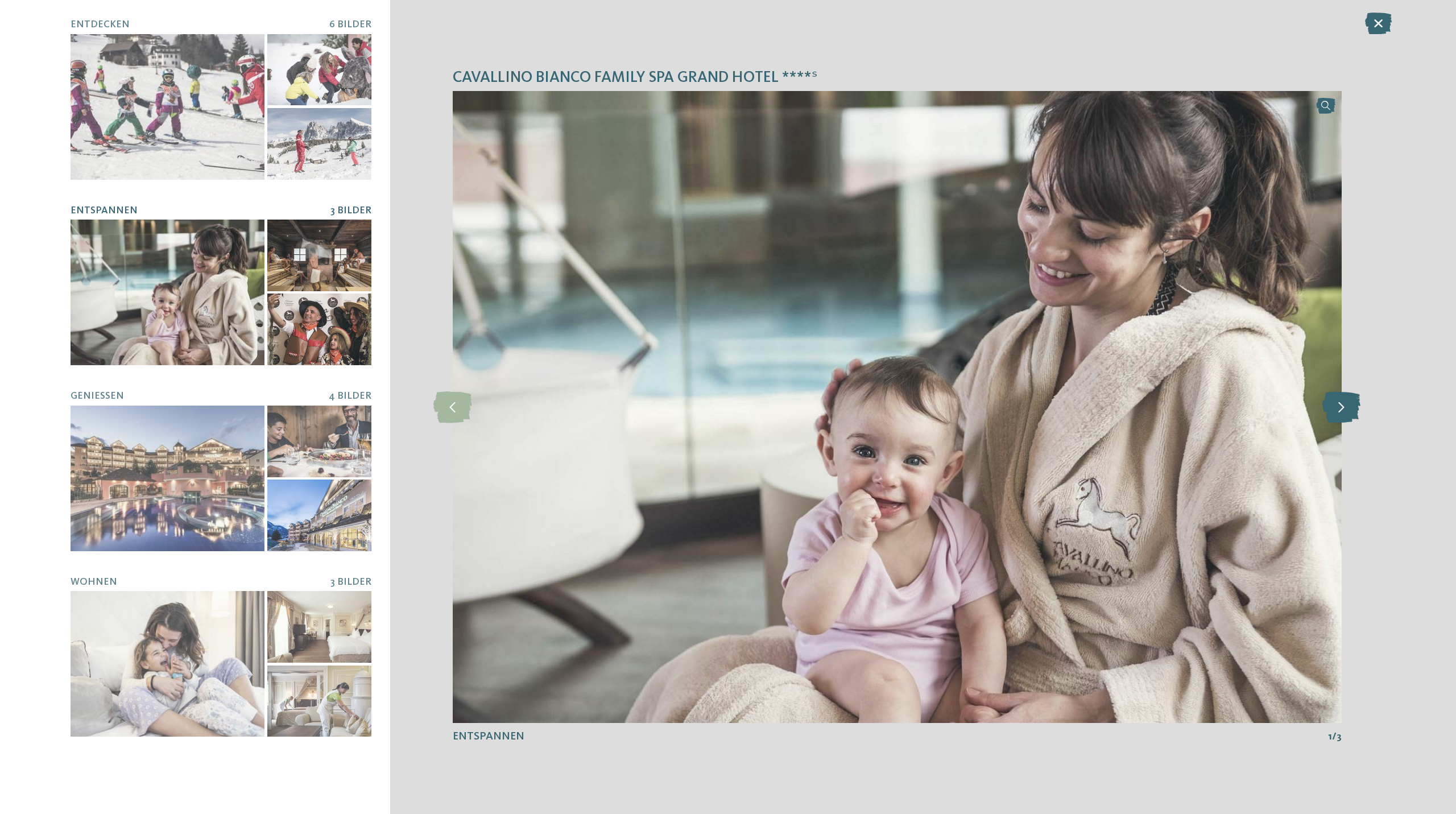
click at [1340, 405] on icon at bounding box center [1341, 407] width 38 height 32
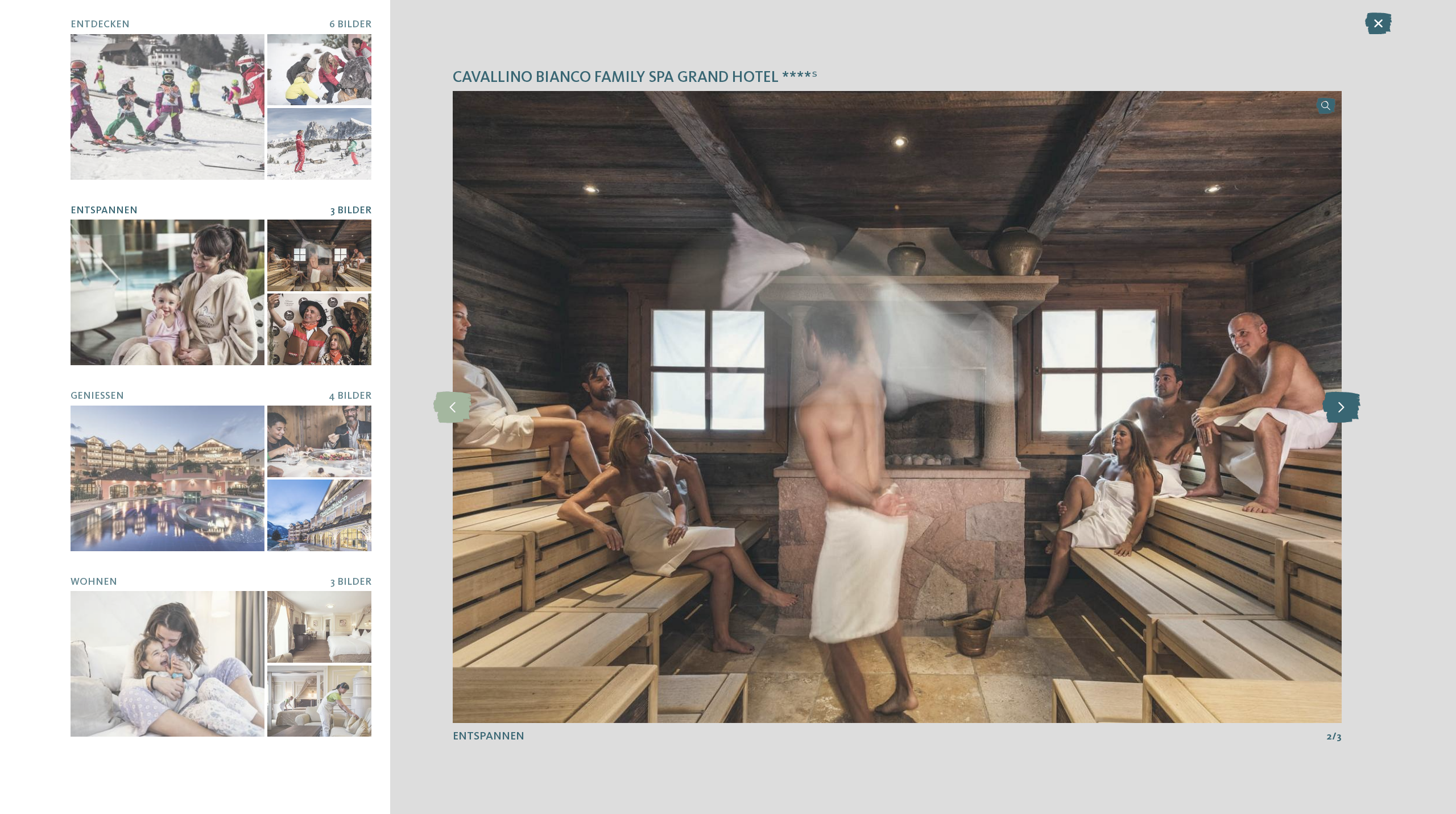
click at [1340, 405] on icon at bounding box center [1341, 407] width 38 height 32
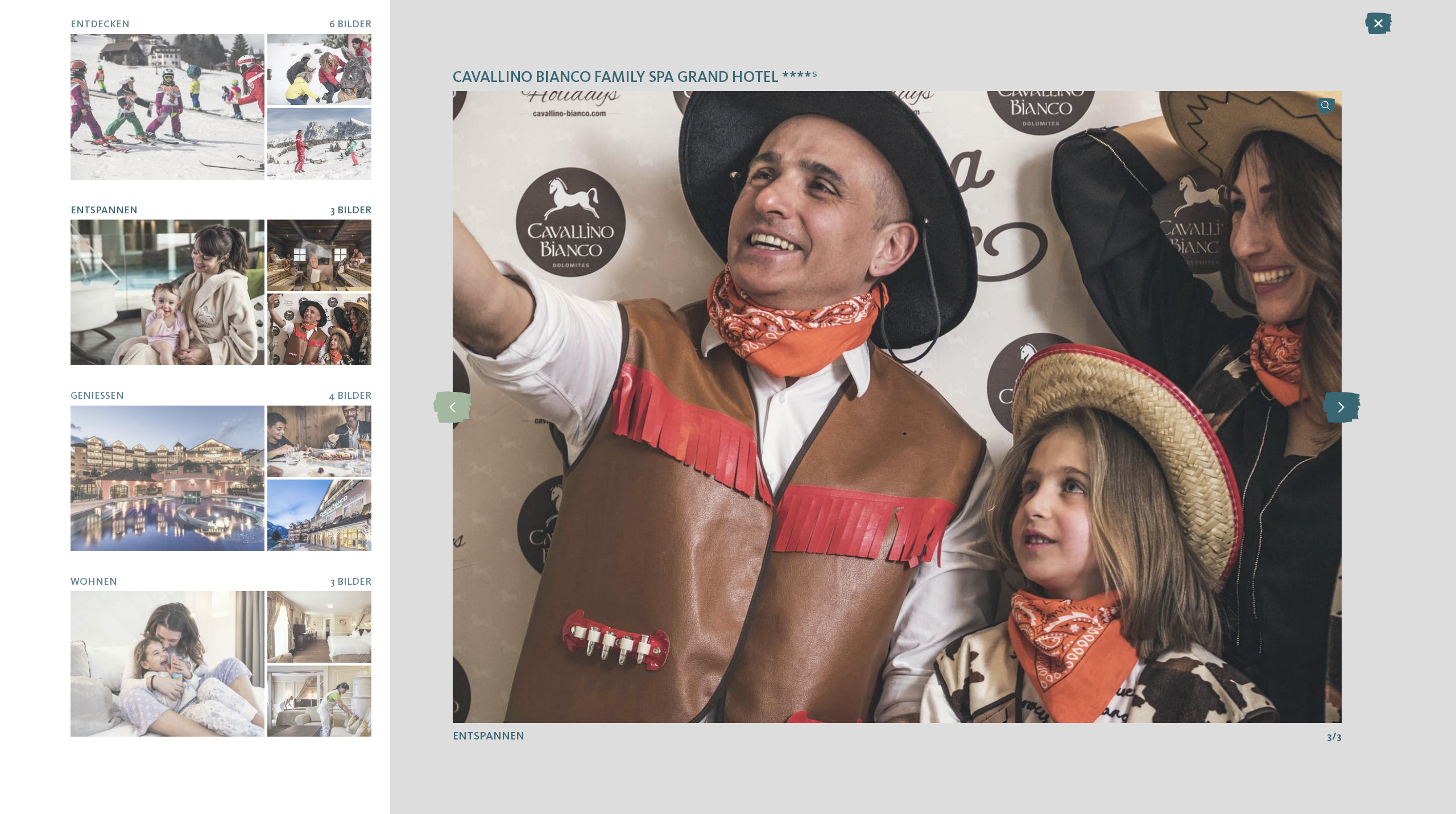
click at [1340, 405] on icon at bounding box center [1341, 407] width 38 height 32
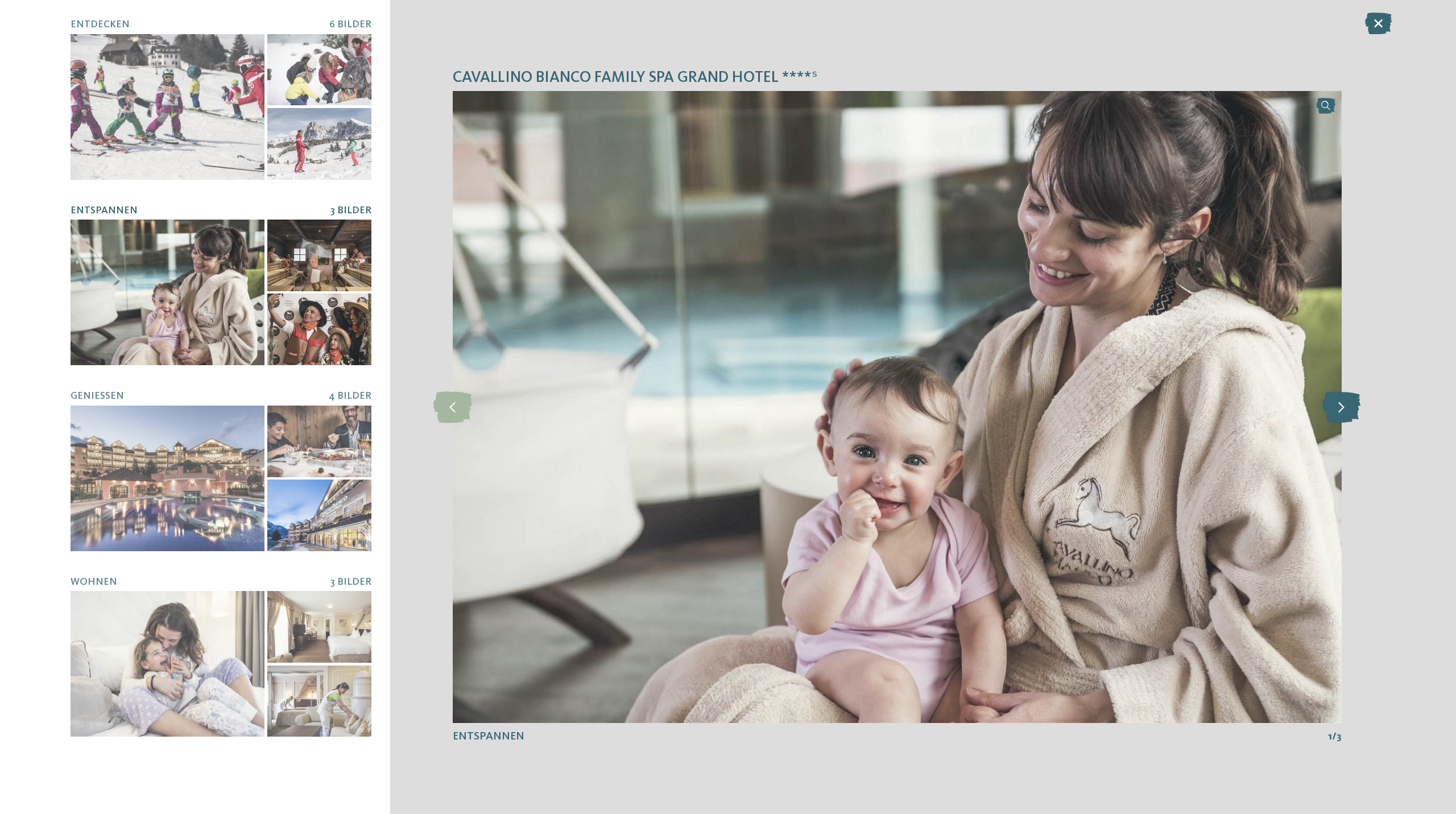
click at [1340, 405] on icon at bounding box center [1341, 407] width 38 height 32
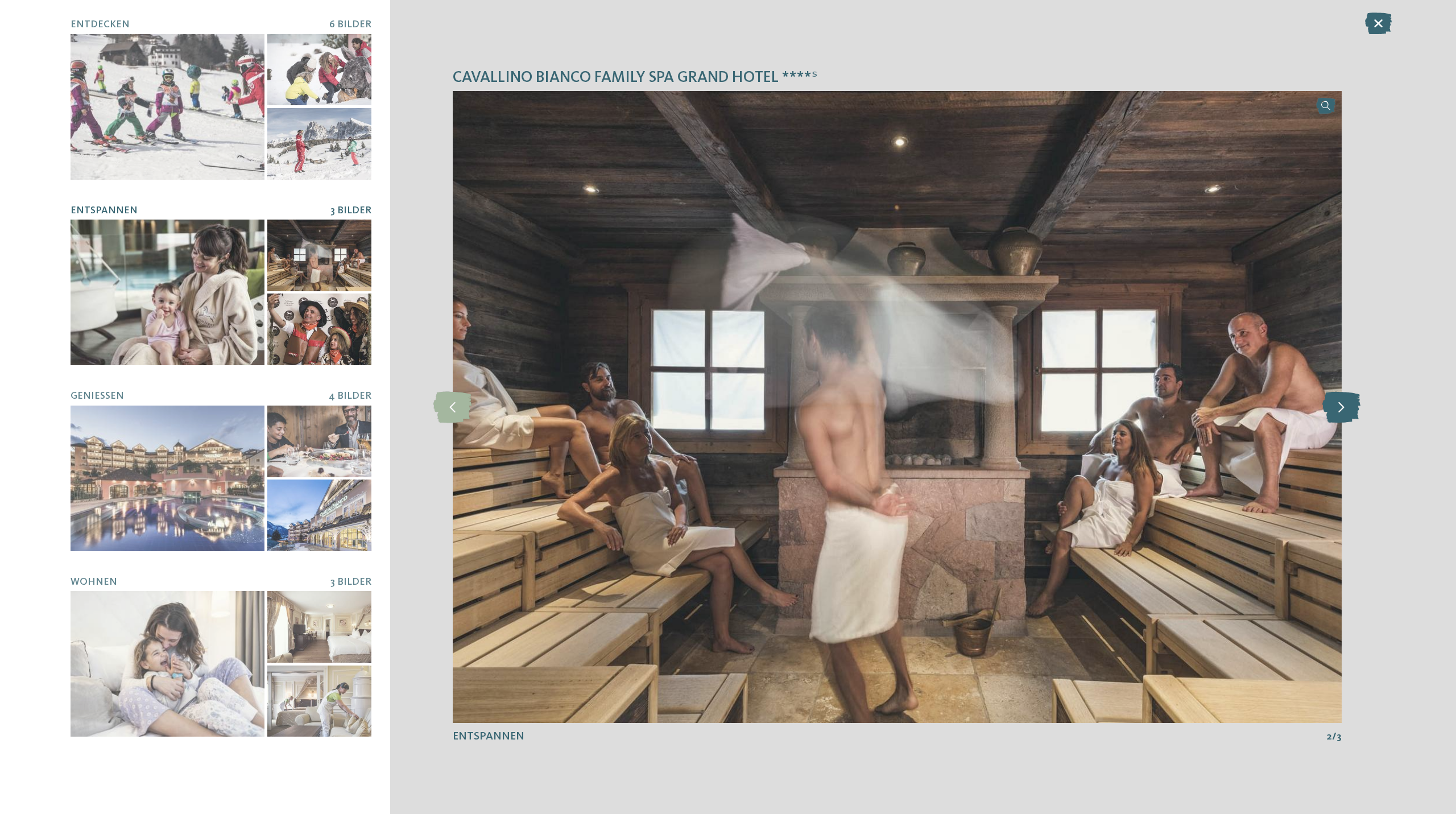
click at [1340, 405] on icon at bounding box center [1341, 407] width 38 height 32
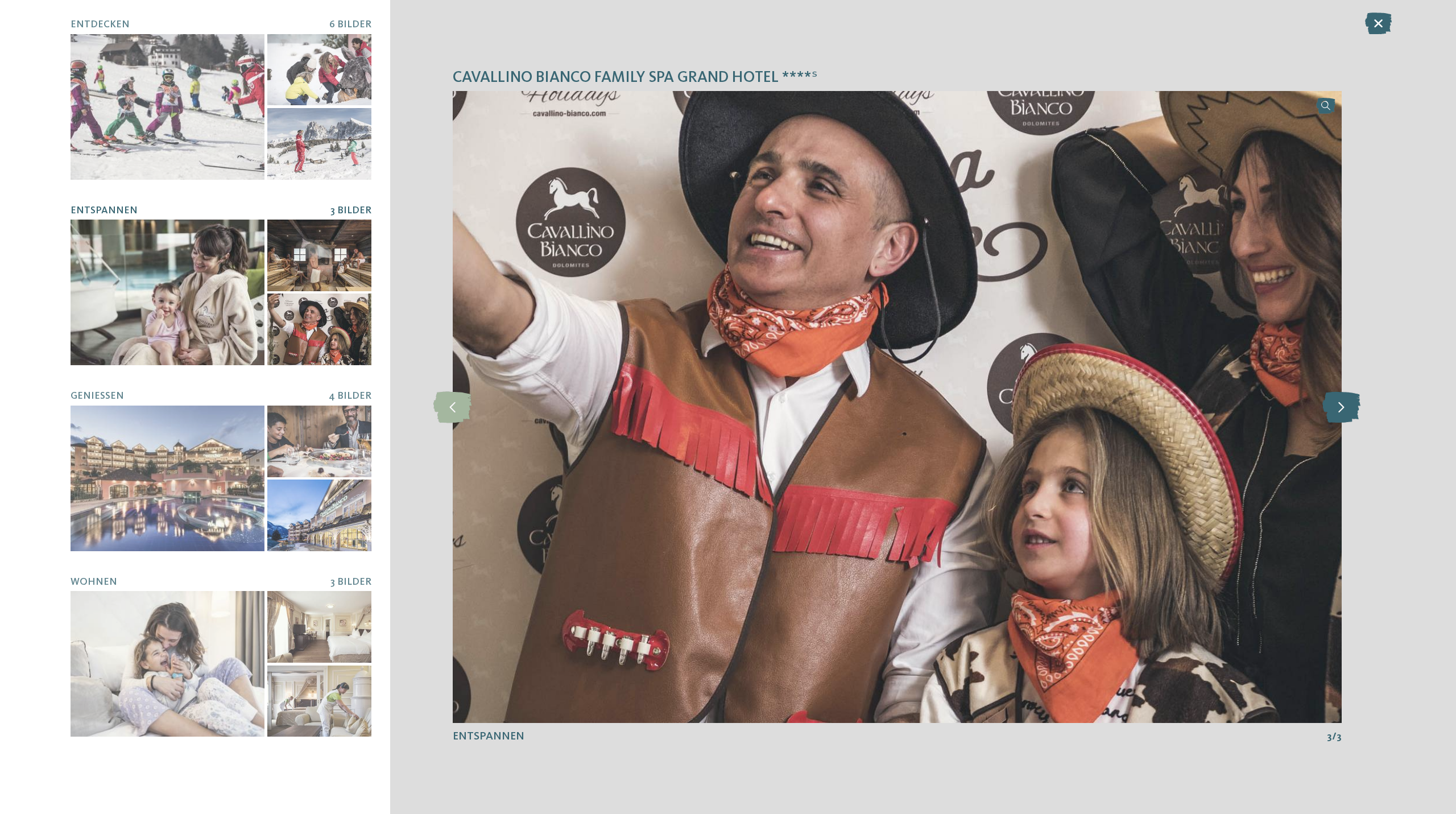
click at [1340, 405] on icon at bounding box center [1341, 407] width 38 height 32
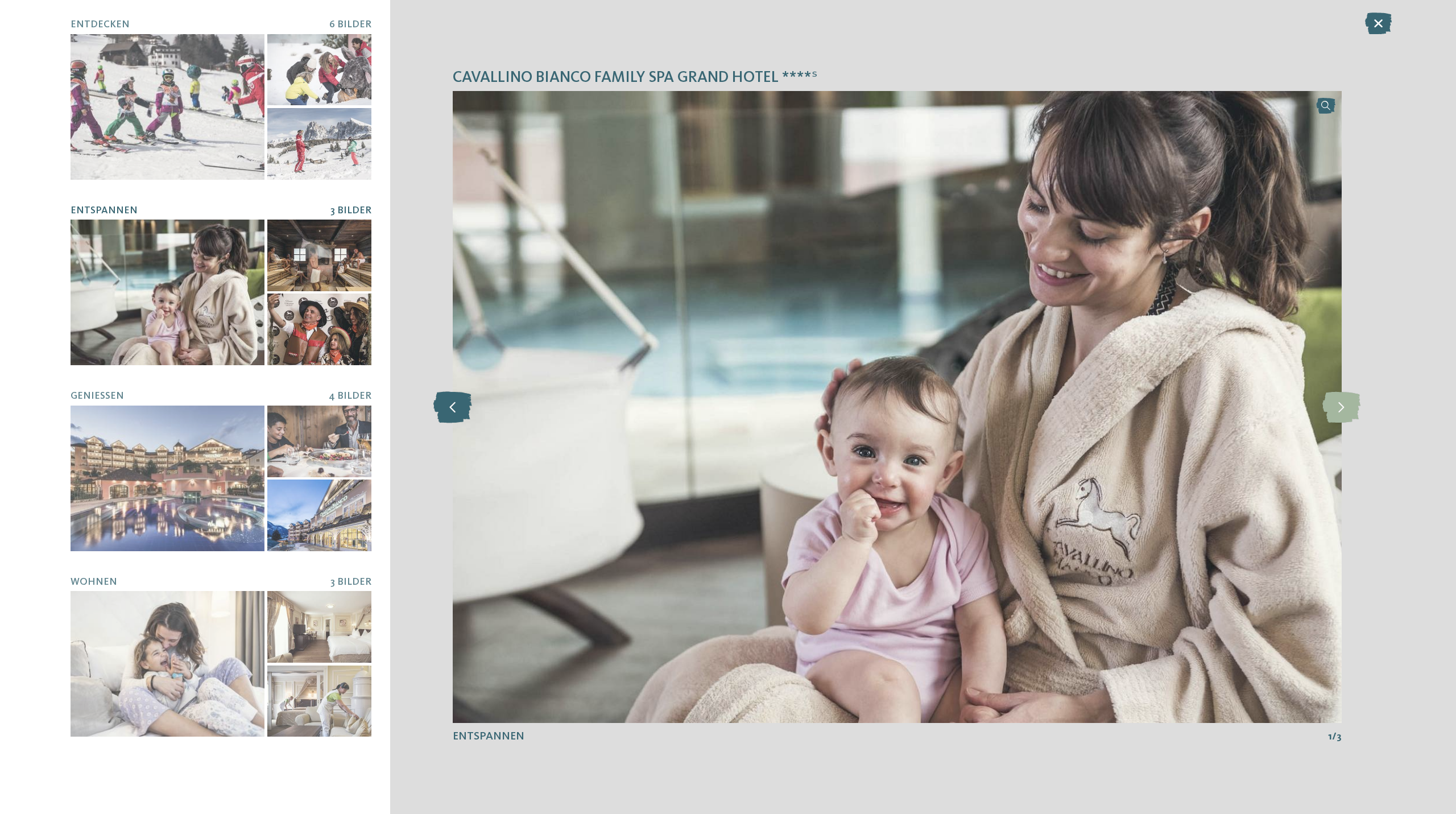
click at [442, 414] on icon at bounding box center [452, 407] width 39 height 32
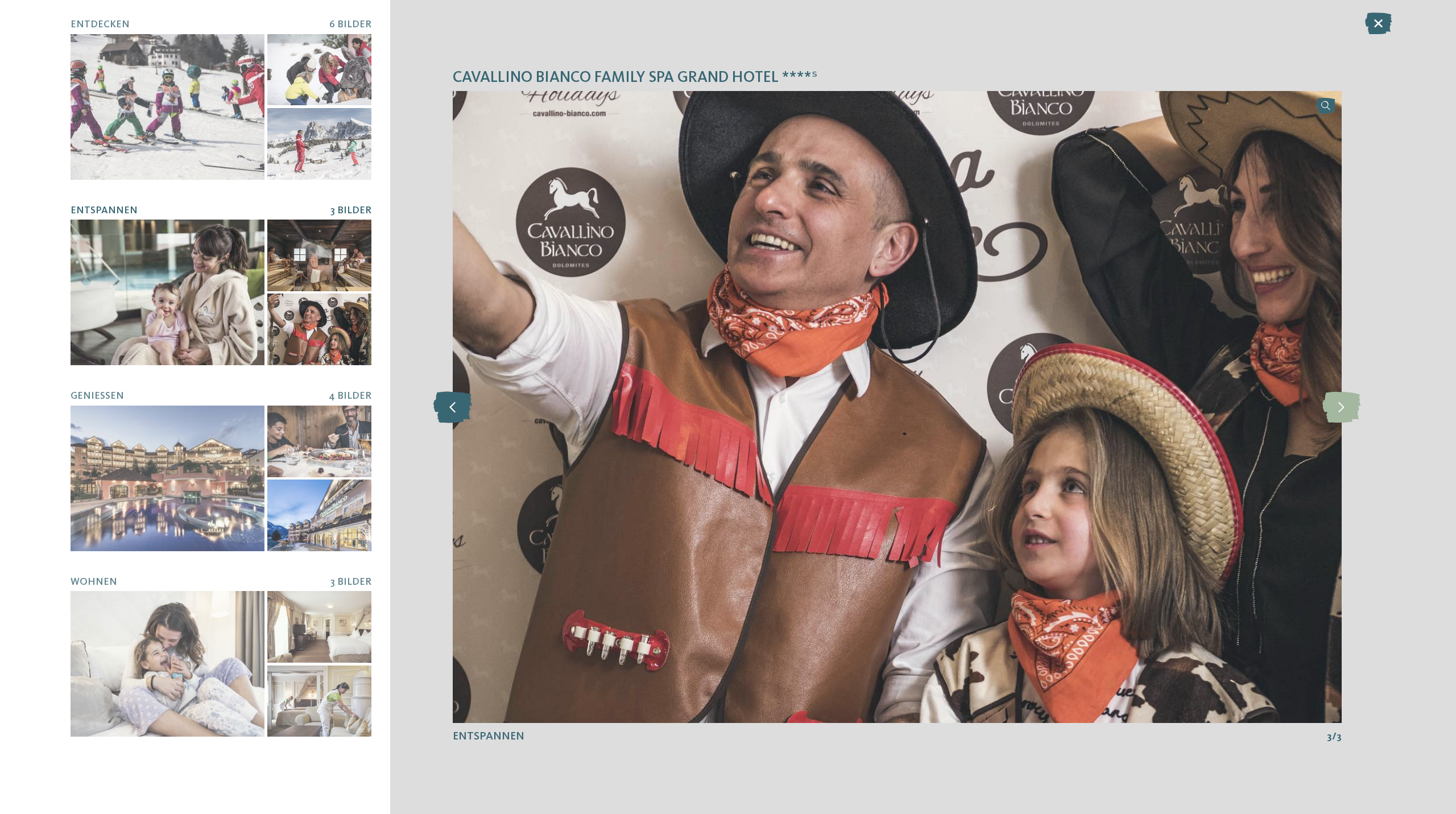
click at [442, 412] on icon at bounding box center [452, 407] width 39 height 32
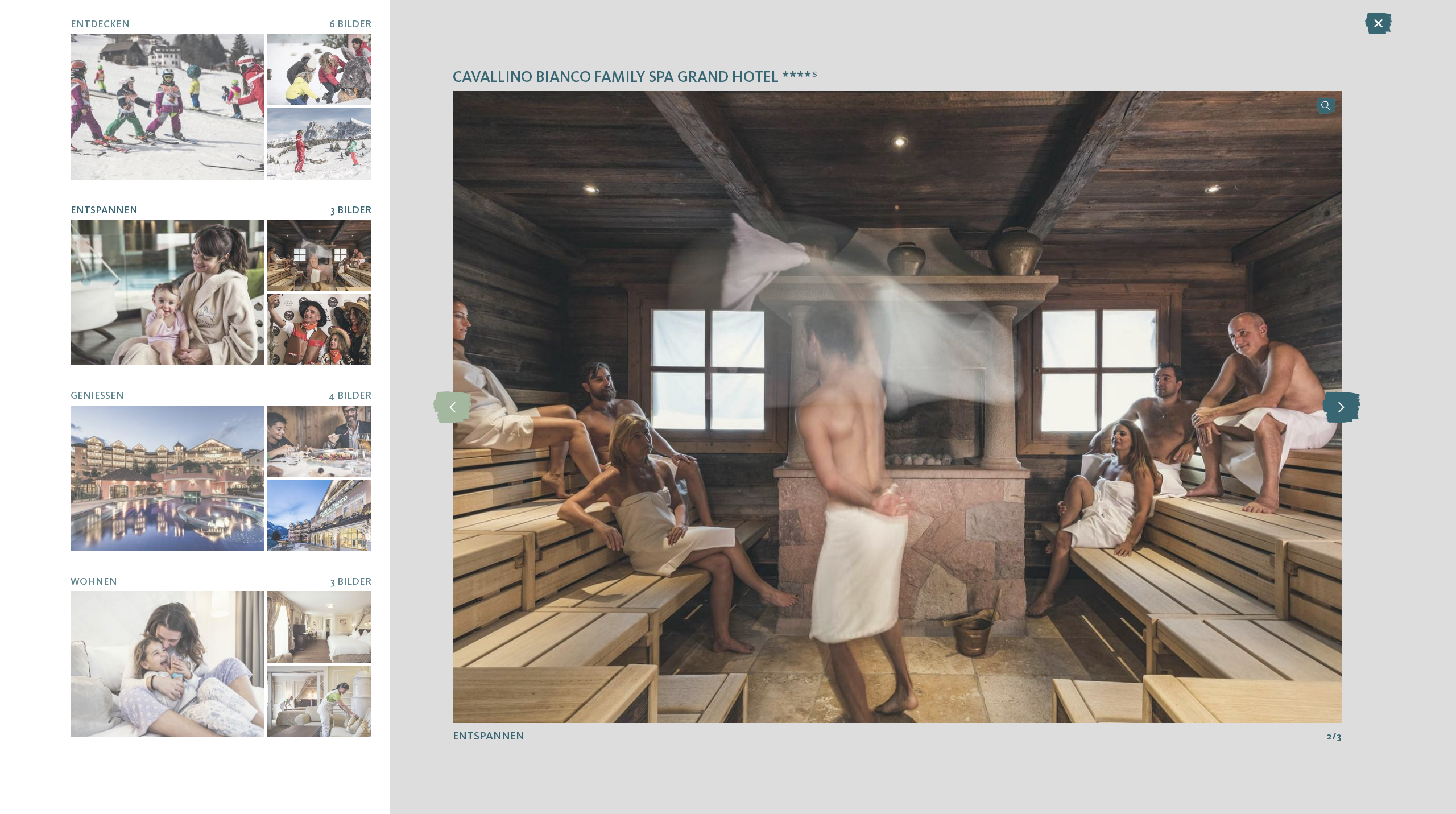
click at [1344, 402] on icon at bounding box center [1341, 407] width 38 height 32
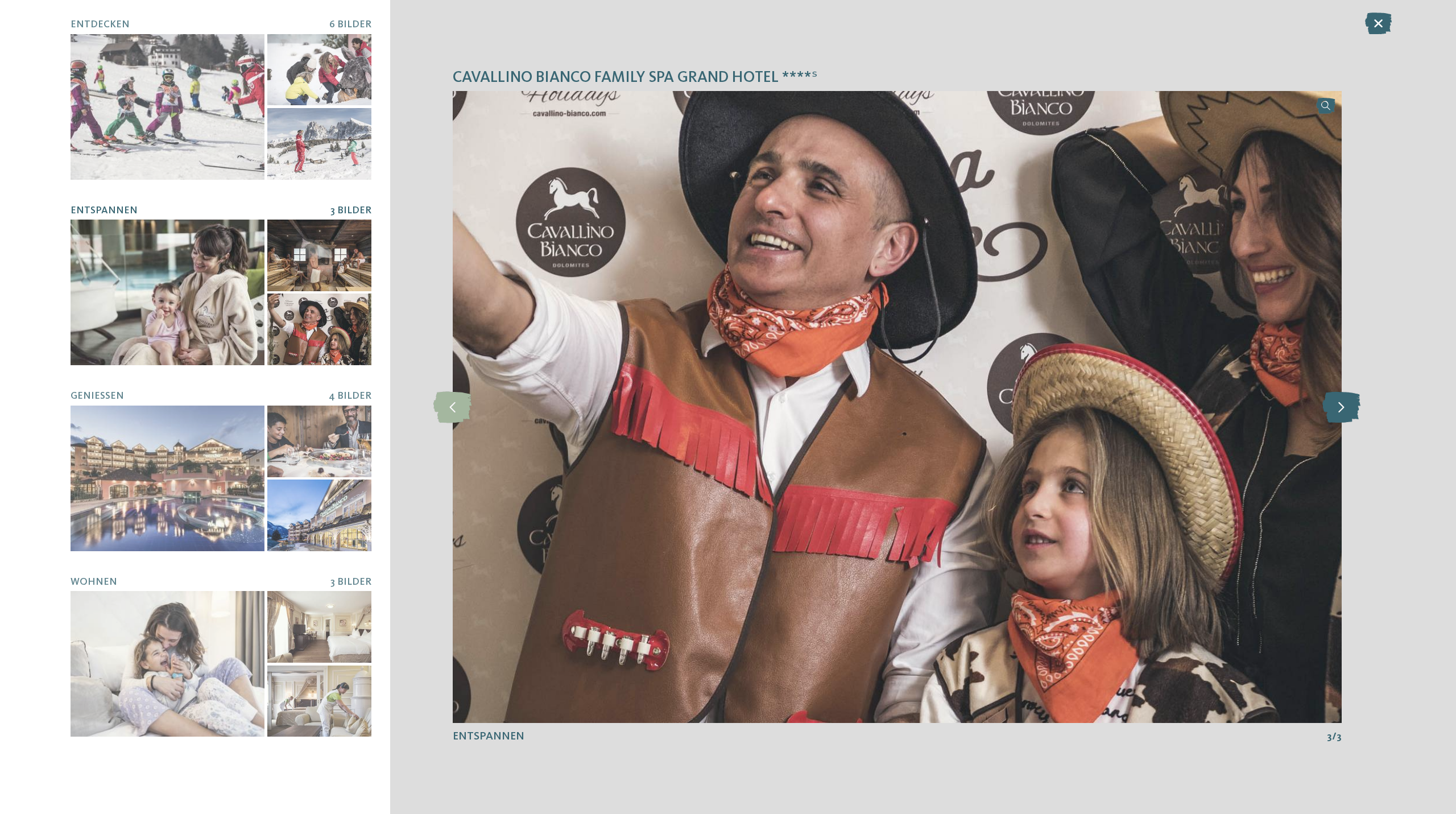
click at [1344, 402] on icon at bounding box center [1341, 407] width 38 height 32
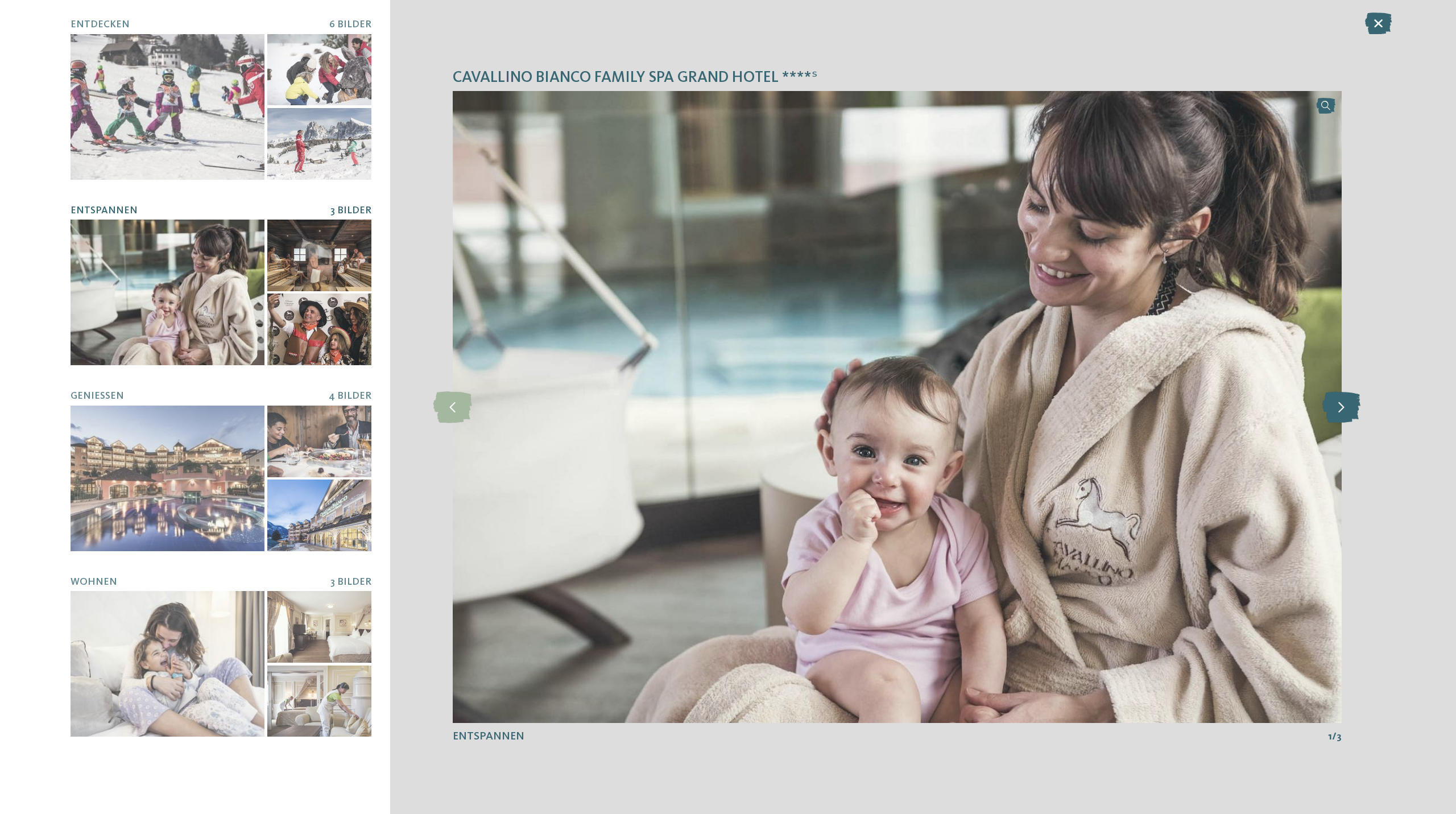
click at [1344, 402] on icon at bounding box center [1341, 407] width 38 height 32
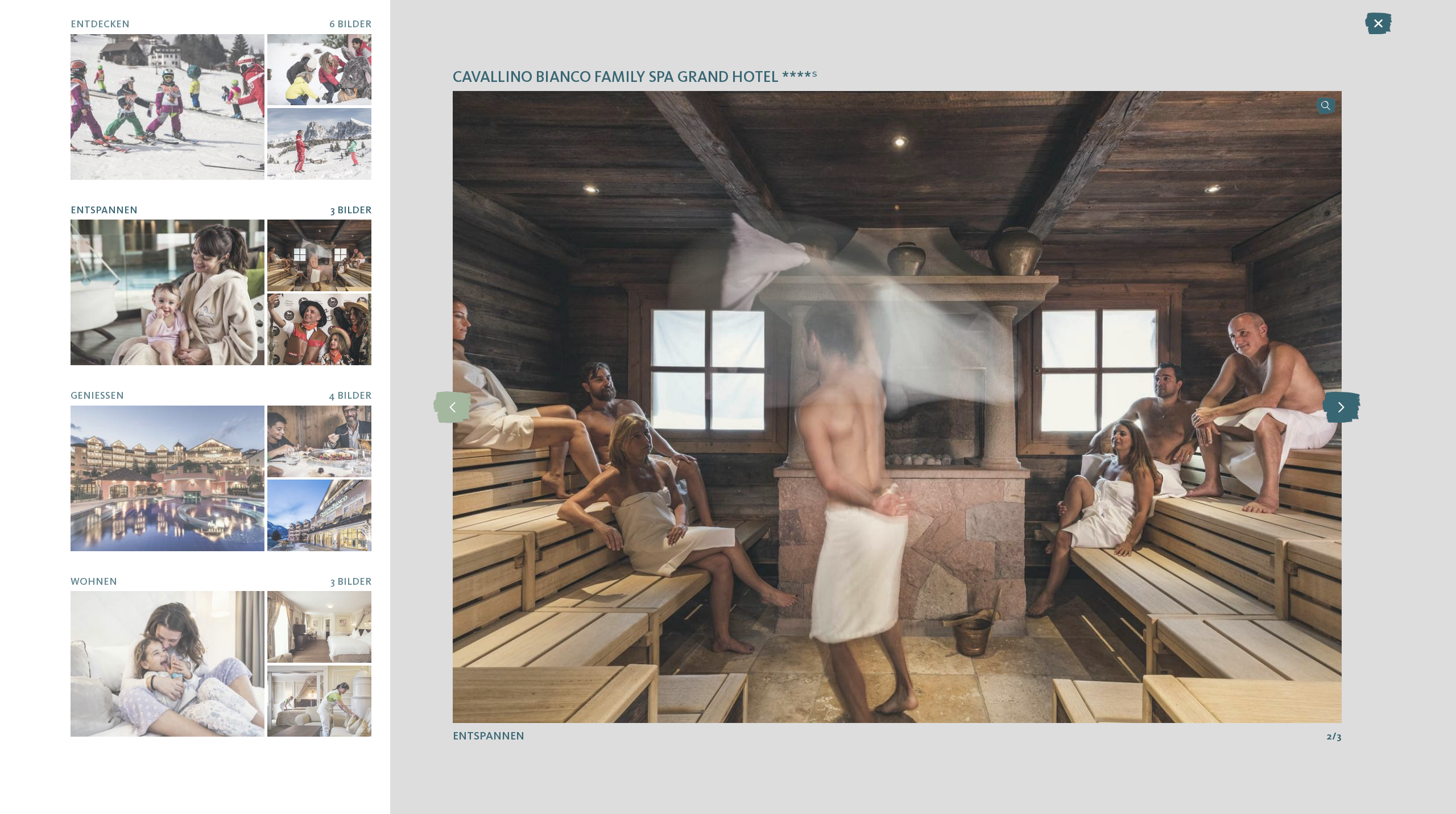
click at [1344, 402] on icon at bounding box center [1341, 407] width 38 height 32
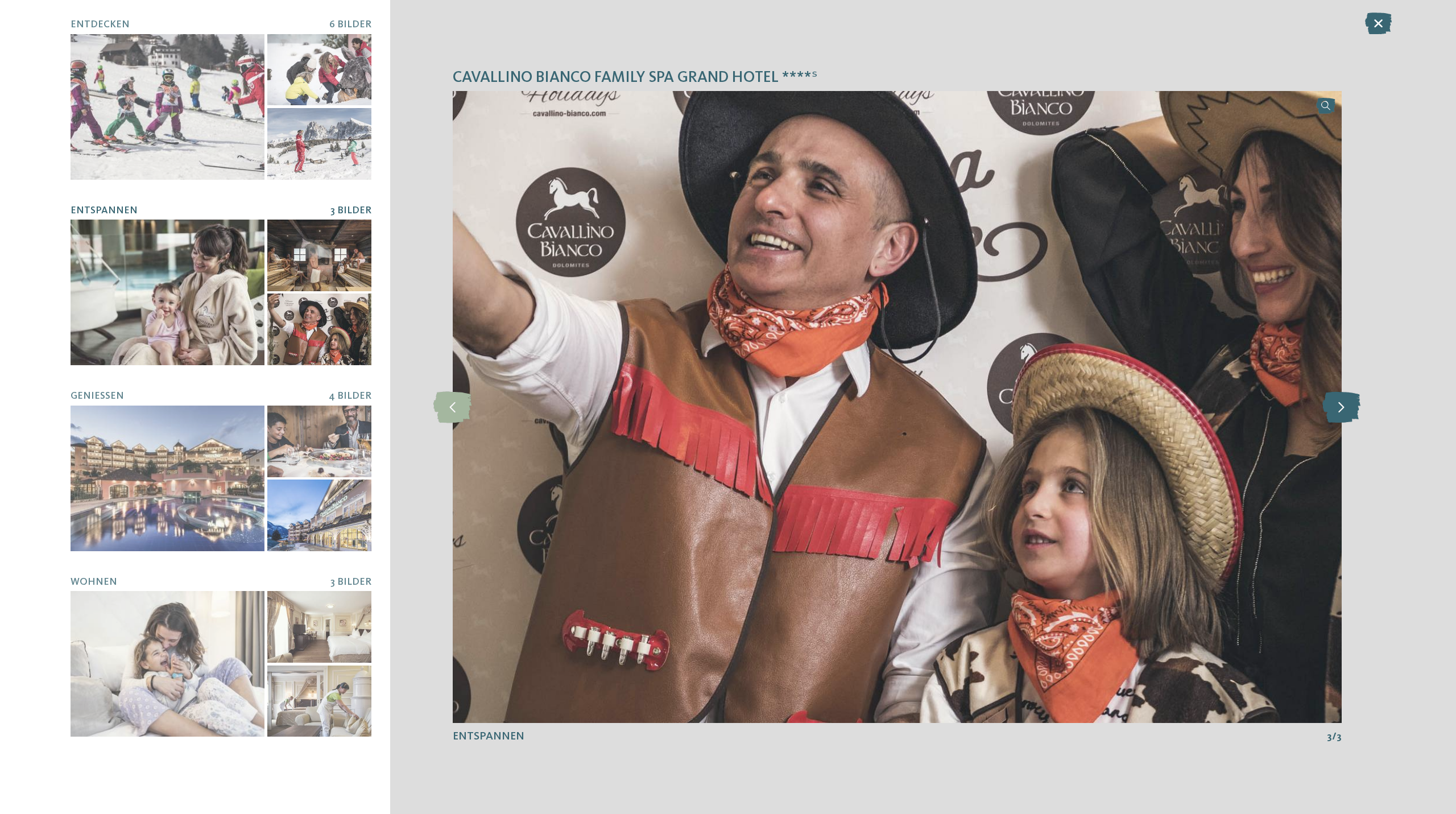
click at [1344, 402] on icon at bounding box center [1341, 407] width 38 height 32
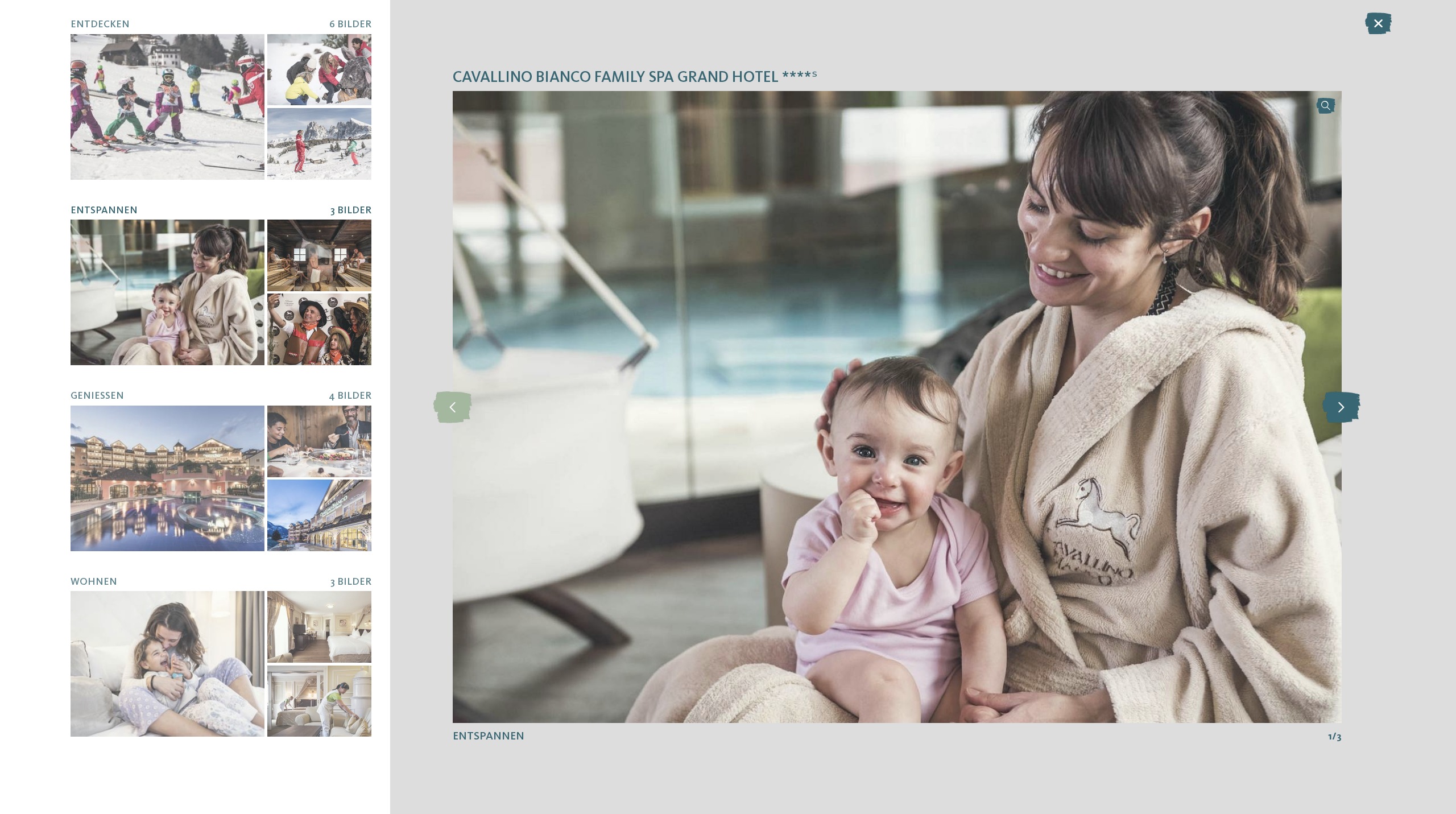
click at [1344, 402] on icon at bounding box center [1341, 407] width 38 height 32
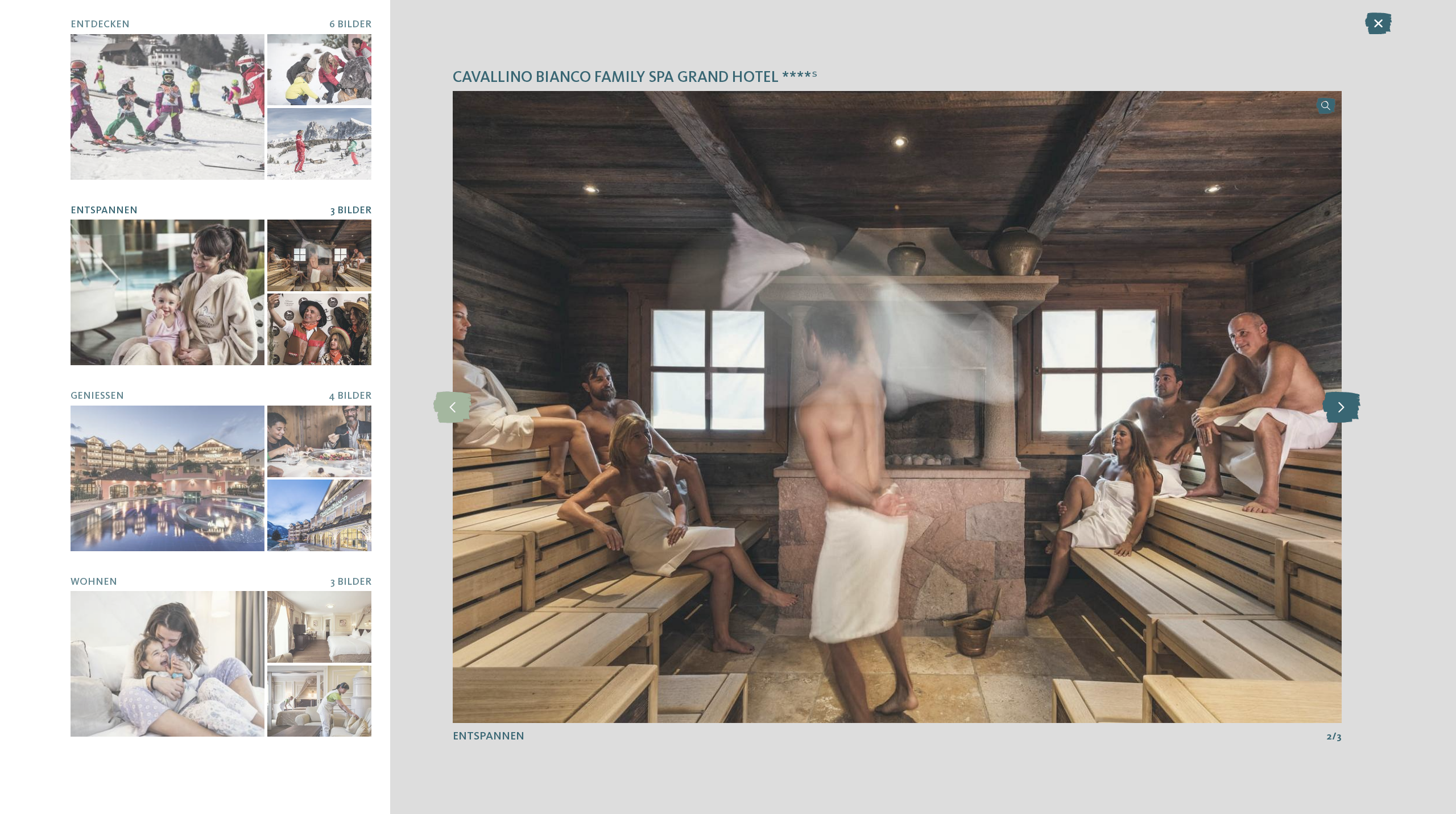
click at [1344, 402] on icon at bounding box center [1341, 407] width 38 height 32
